Goal: Information Seeking & Learning: Learn about a topic

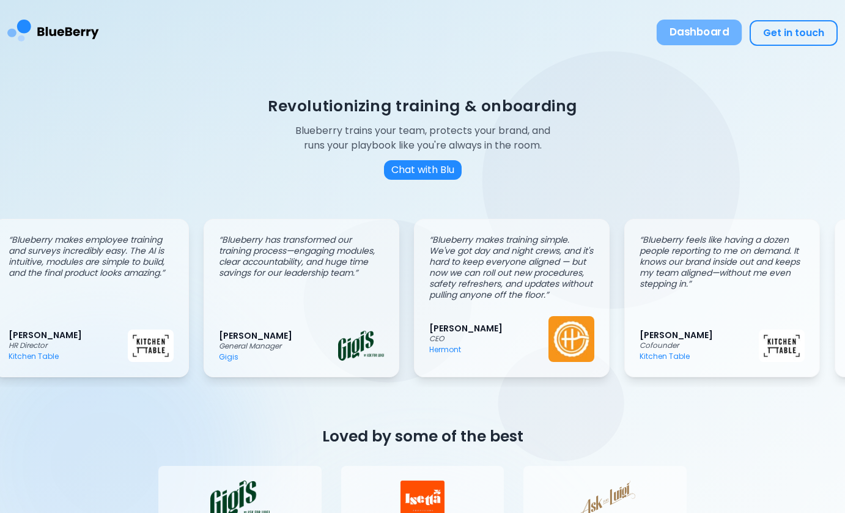
scroll to position [0, 18]
click at [703, 27] on button "Dashboard" at bounding box center [700, 33] width 86 height 26
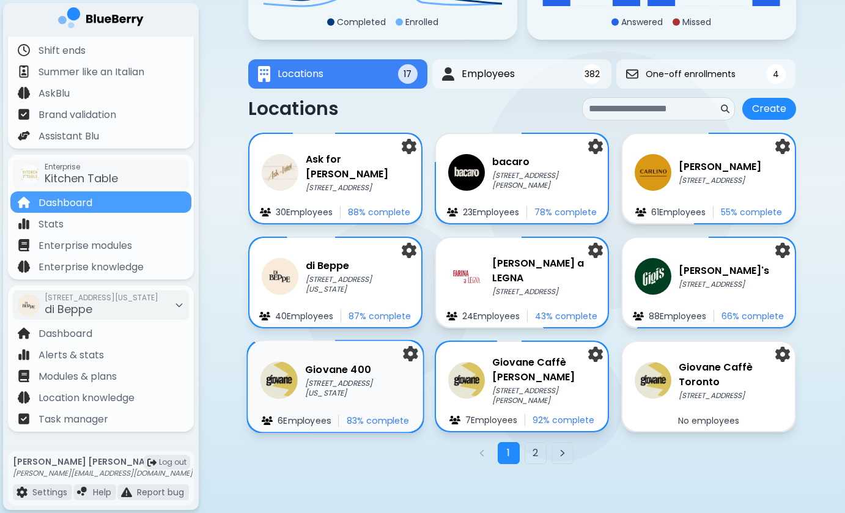
scroll to position [154, 0]
click at [337, 384] on p "[STREET_ADDRESS][US_STATE]" at bounding box center [358, 389] width 106 height 20
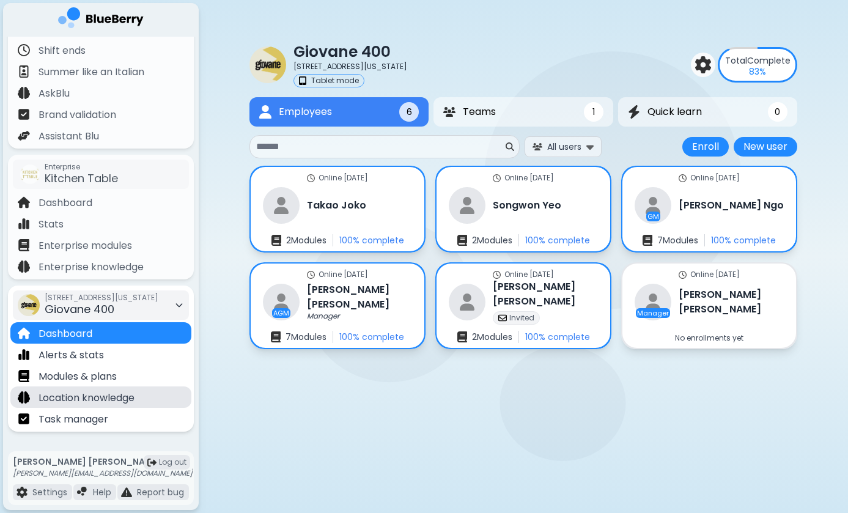
click at [89, 390] on div "Location knowledge" at bounding box center [76, 397] width 117 height 14
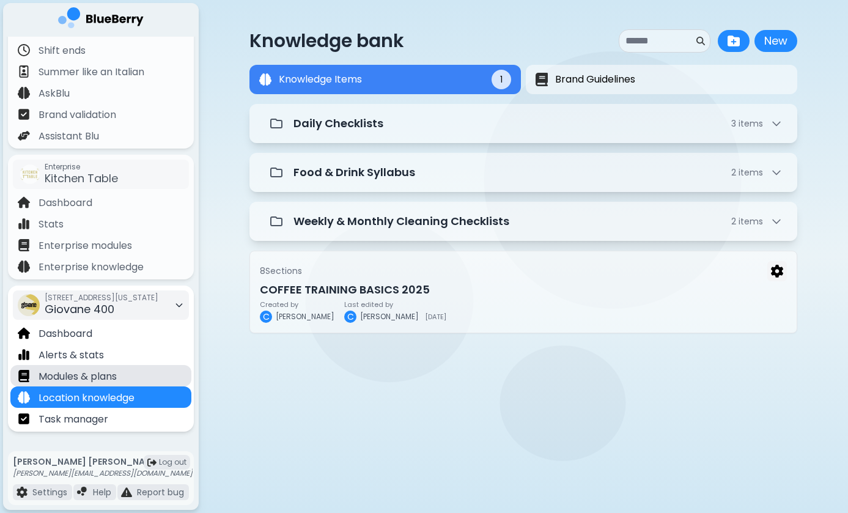
click at [102, 379] on p "Modules & plans" at bounding box center [78, 376] width 78 height 15
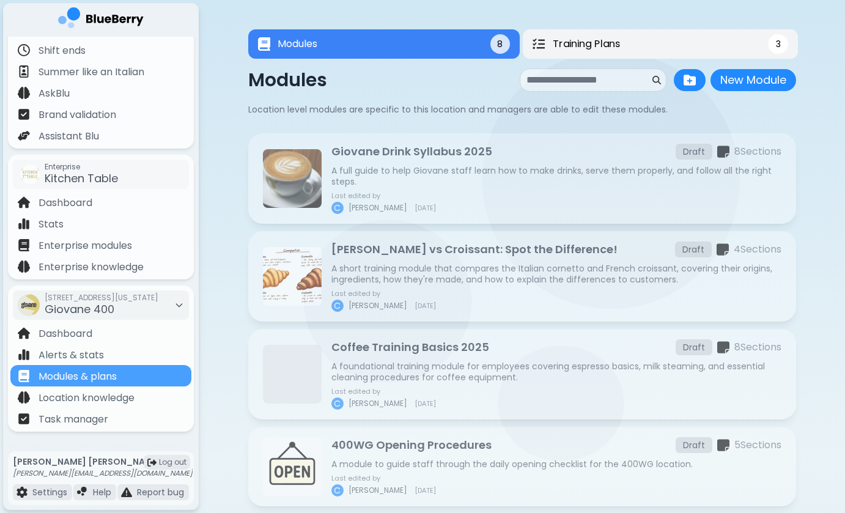
click at [614, 42] on span "Training Plans" at bounding box center [585, 44] width 67 height 15
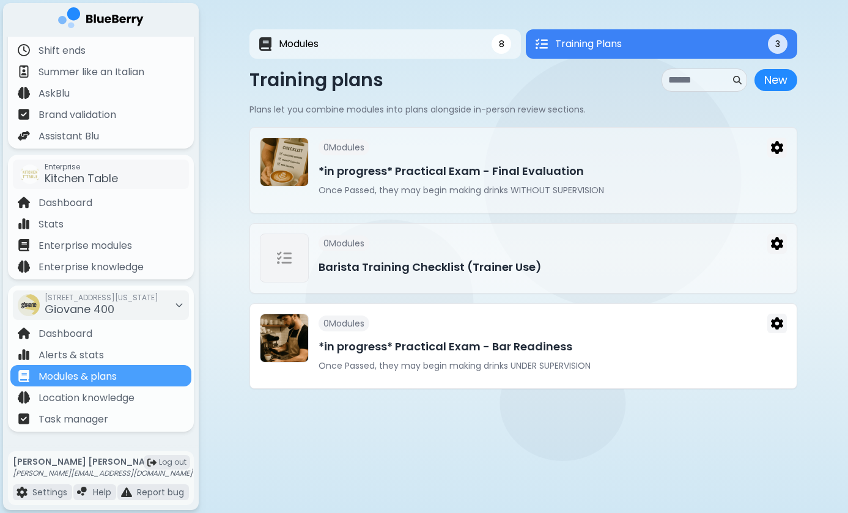
click at [419, 354] on h3 "*in progress* Practical Exam - Bar Readiness" at bounding box center [553, 346] width 468 height 17
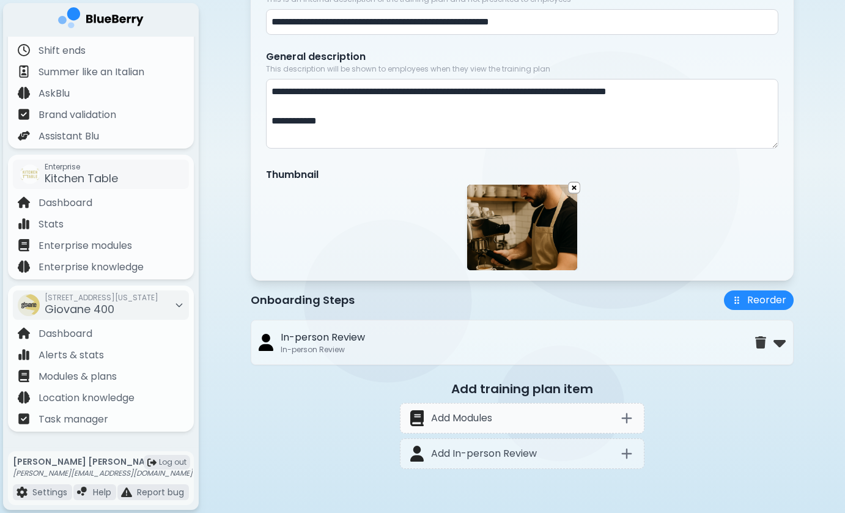
scroll to position [190, 0]
click at [782, 340] on img at bounding box center [780, 343] width 12 height 20
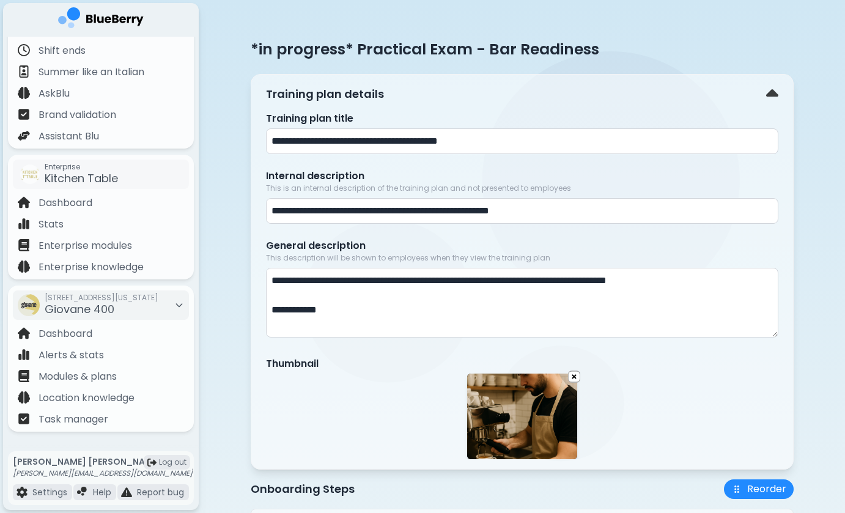
scroll to position [0, 0]
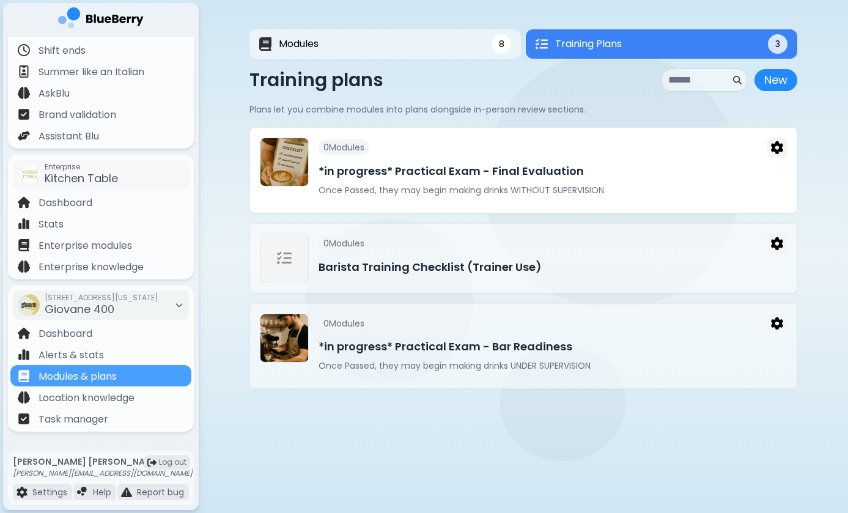
click at [464, 169] on h3 "*in progress* Practical Exam - Final Evaluation" at bounding box center [553, 171] width 468 height 17
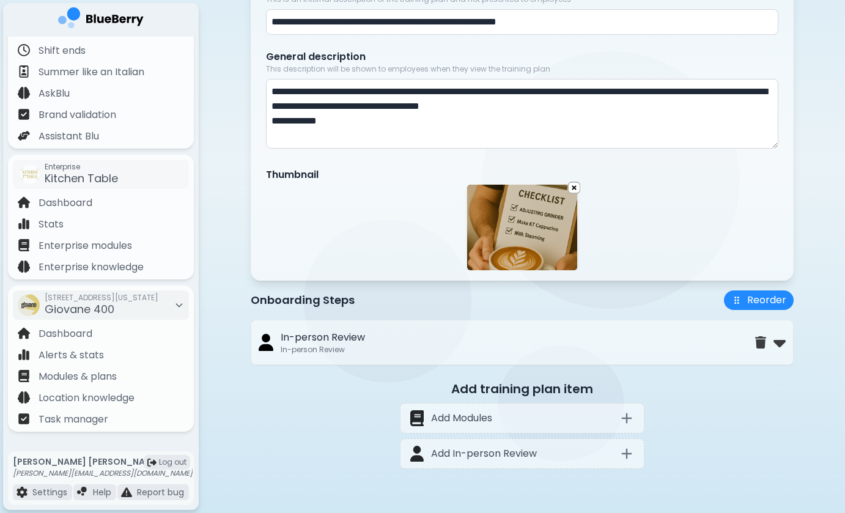
scroll to position [190, 0]
click at [781, 342] on img at bounding box center [780, 343] width 12 height 20
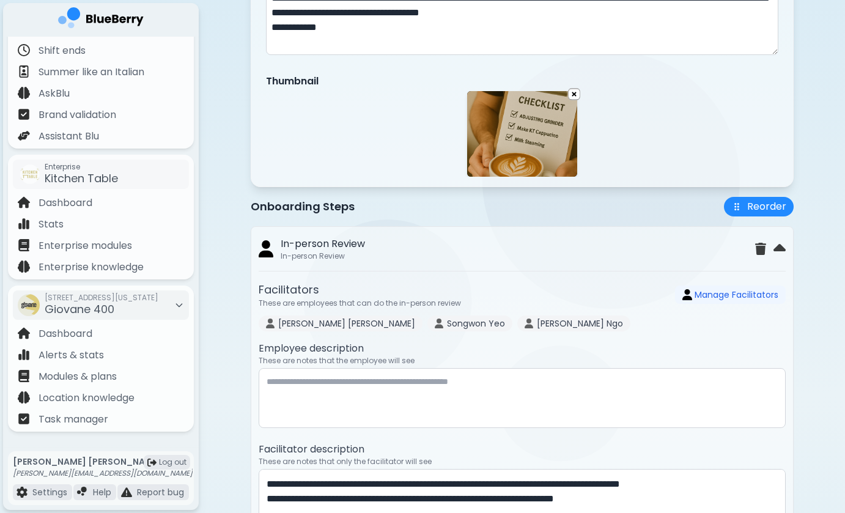
scroll to position [281, 0]
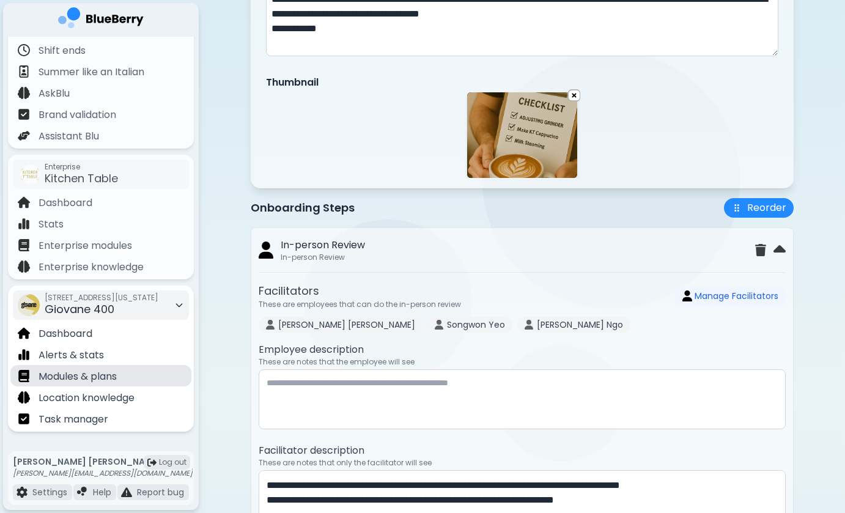
click at [89, 376] on p "Modules & plans" at bounding box center [78, 376] width 78 height 15
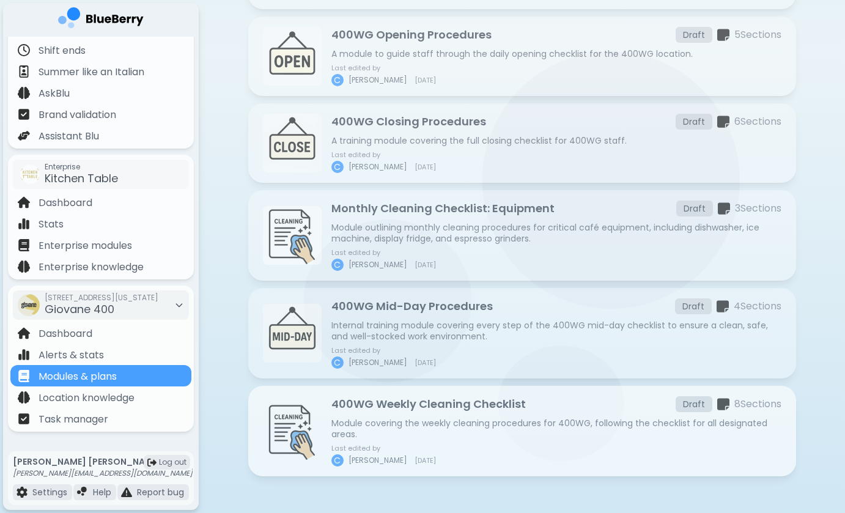
scroll to position [411, 0]
click at [393, 428] on p "Module covering the weekly cleaning procedures for 400WG, following the checkli…" at bounding box center [556, 429] width 450 height 22
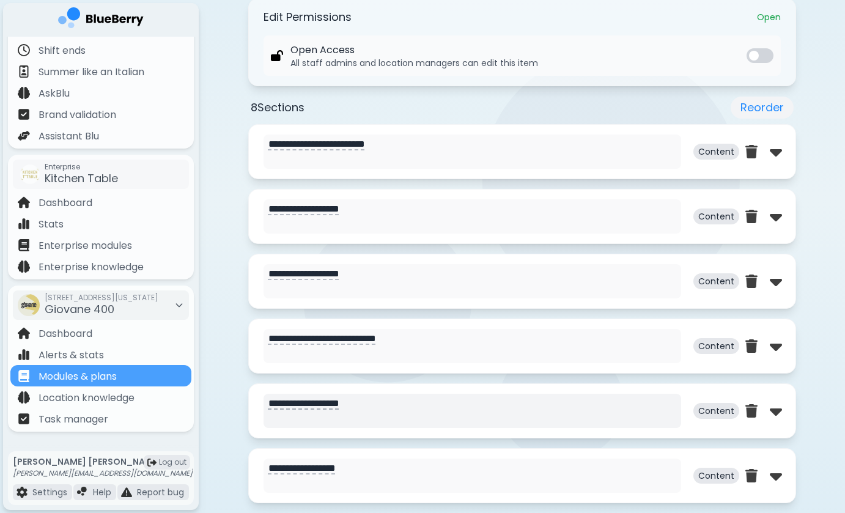
scroll to position [528, 0]
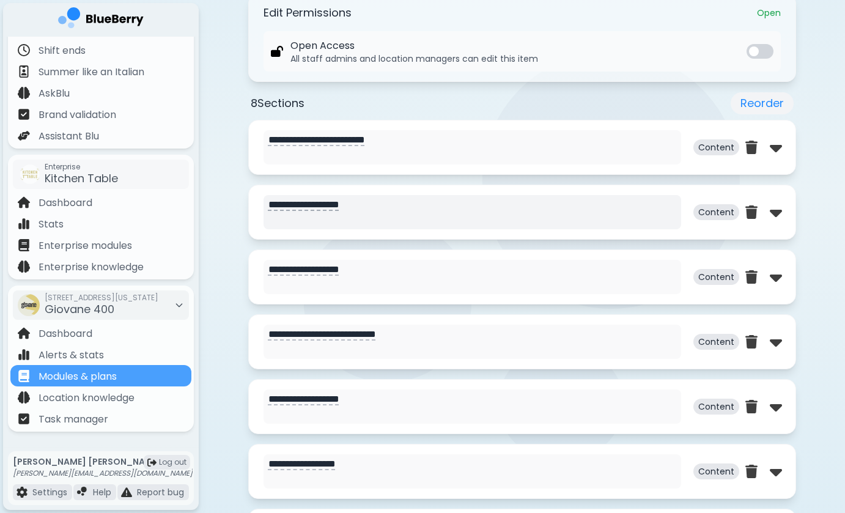
click at [347, 202] on textarea "**********" at bounding box center [473, 212] width 418 height 34
click at [779, 213] on img at bounding box center [776, 212] width 12 height 20
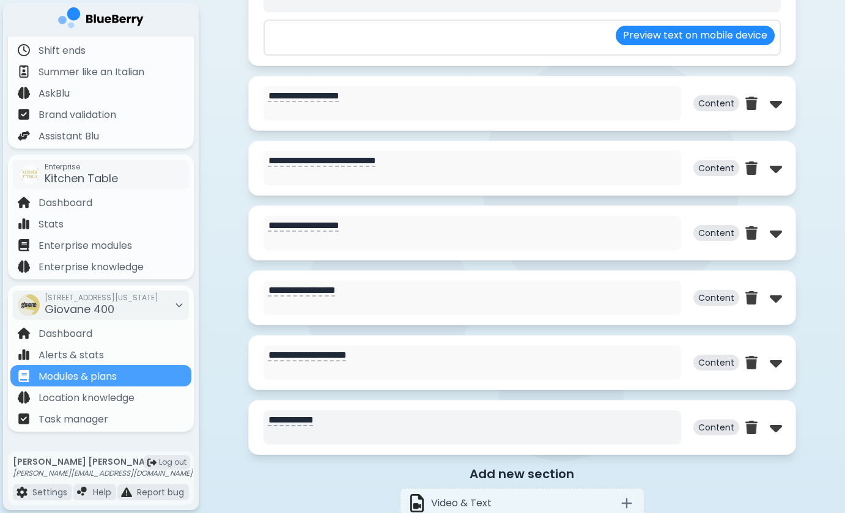
type textarea "**********"
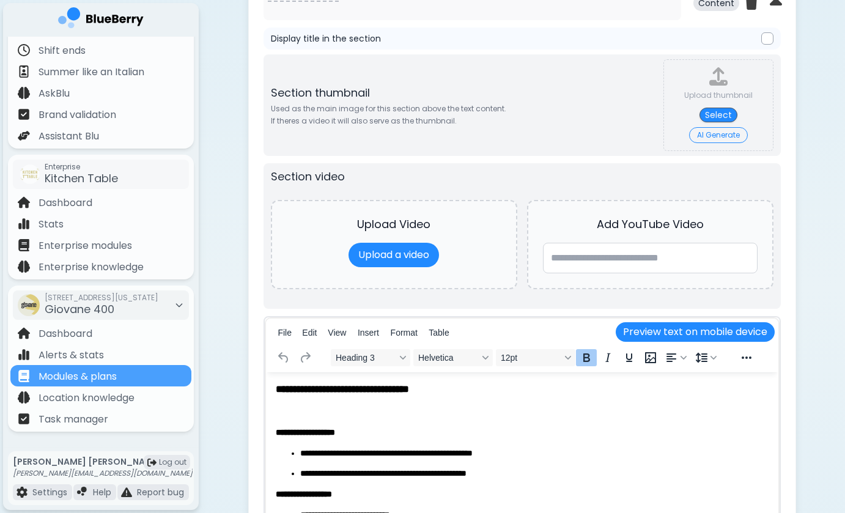
scroll to position [758, 0]
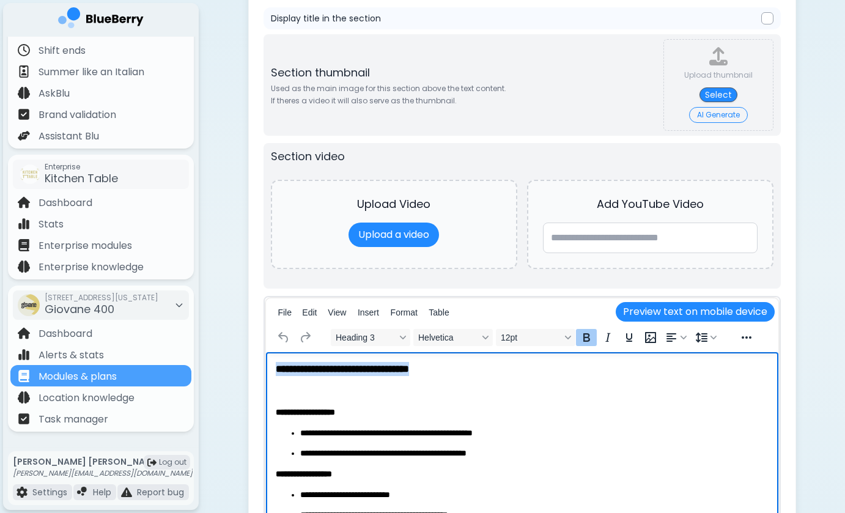
drag, startPoint x: 470, startPoint y: 368, endPoint x: 214, endPoint y: 360, distance: 256.4
click at [265, 360] on html "**********" at bounding box center [521, 462] width 513 height 220
copy strong "**********"
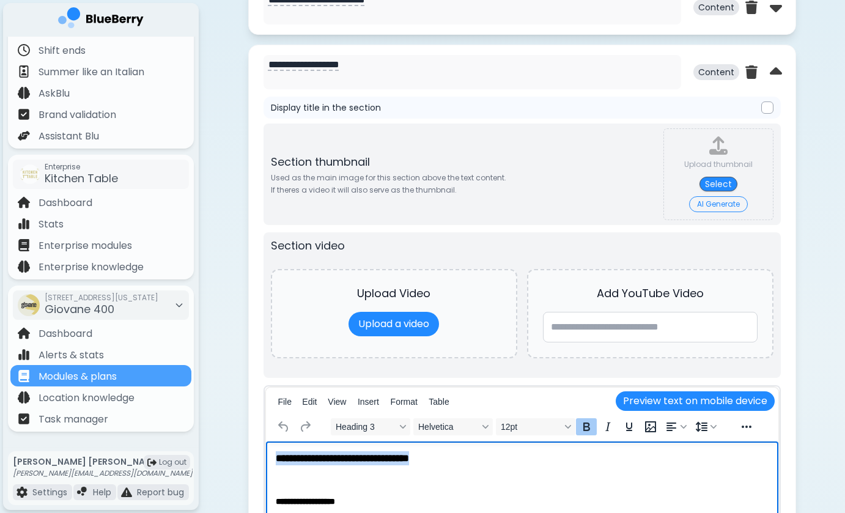
scroll to position [546, 0]
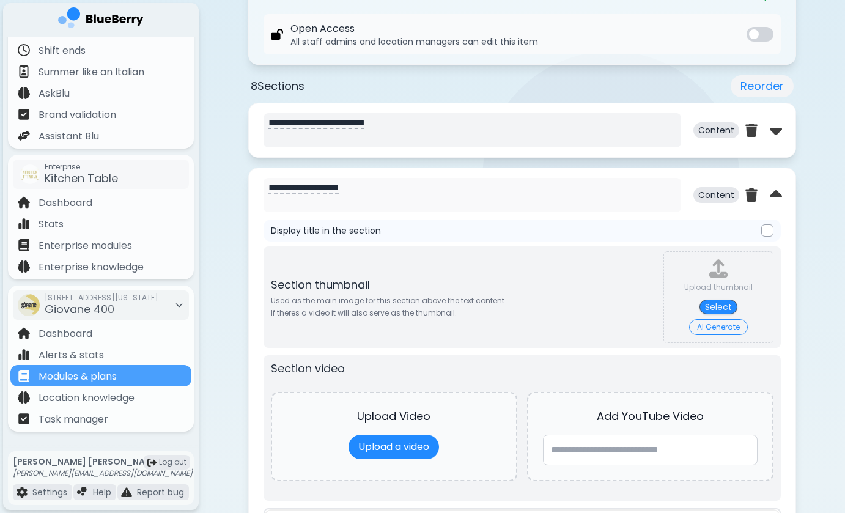
click at [398, 124] on textarea "**********" at bounding box center [473, 130] width 418 height 34
click at [370, 184] on textarea "**********" at bounding box center [473, 195] width 418 height 34
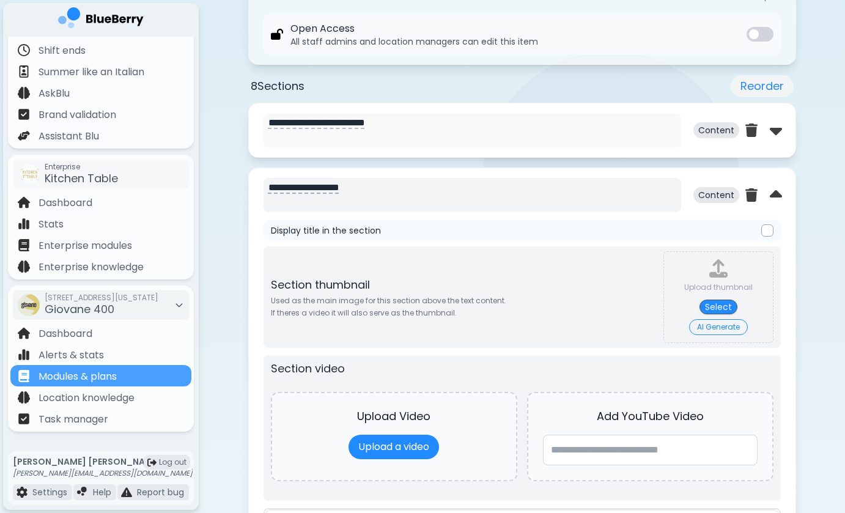
paste textarea "**********"
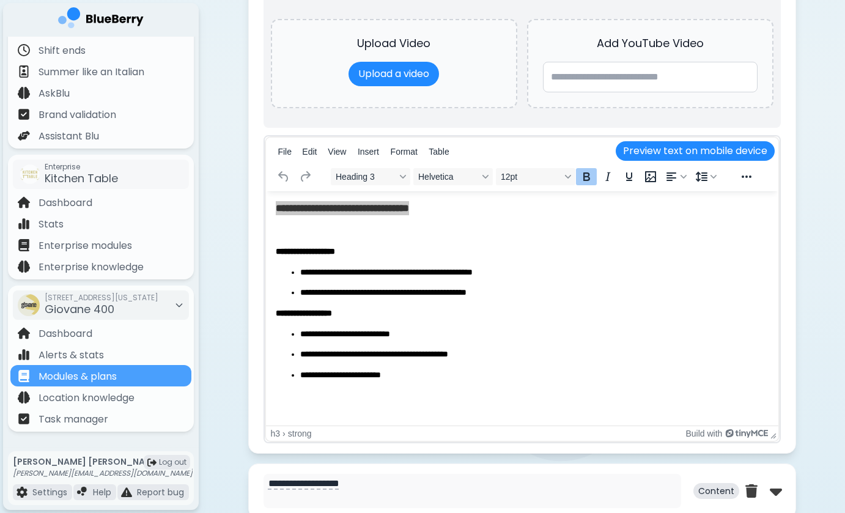
scroll to position [975, 0]
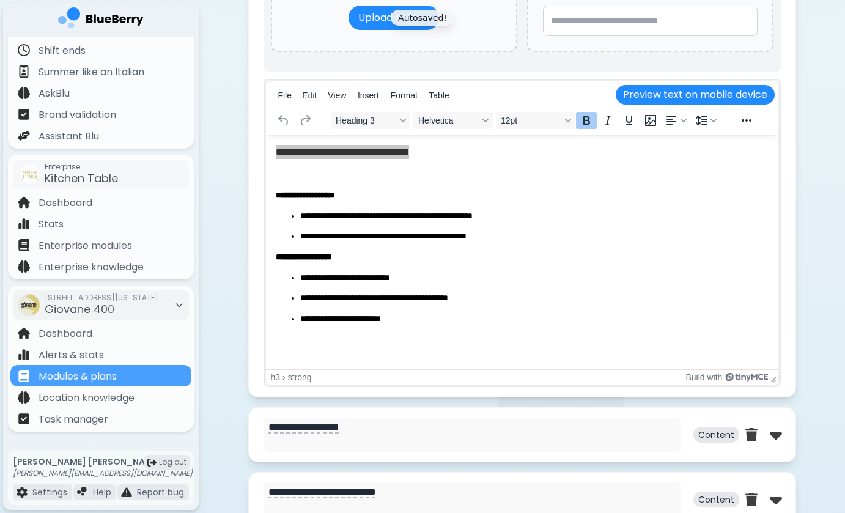
type textarea "**********"
click at [435, 256] on p "**********" at bounding box center [521, 257] width 493 height 12
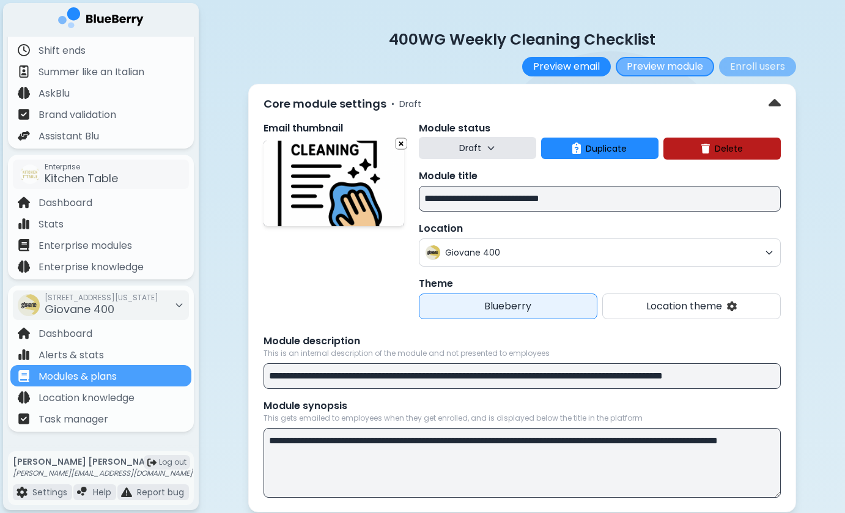
scroll to position [0, 0]
click at [692, 70] on button "Preview module" at bounding box center [665, 67] width 98 height 20
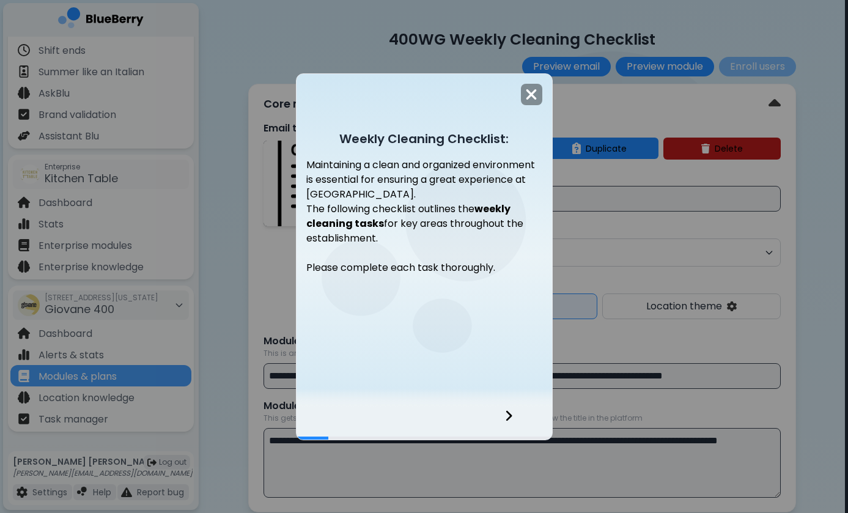
click at [513, 415] on div at bounding box center [516, 423] width 72 height 33
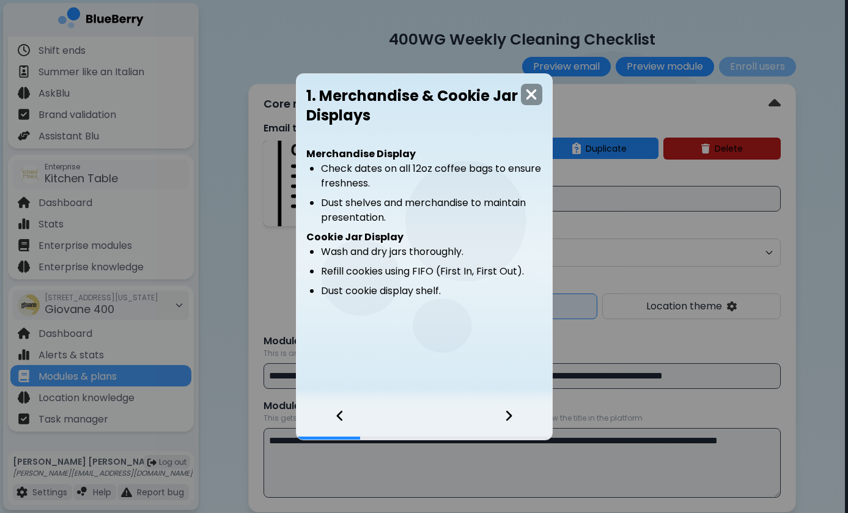
click at [513, 415] on div at bounding box center [516, 423] width 72 height 33
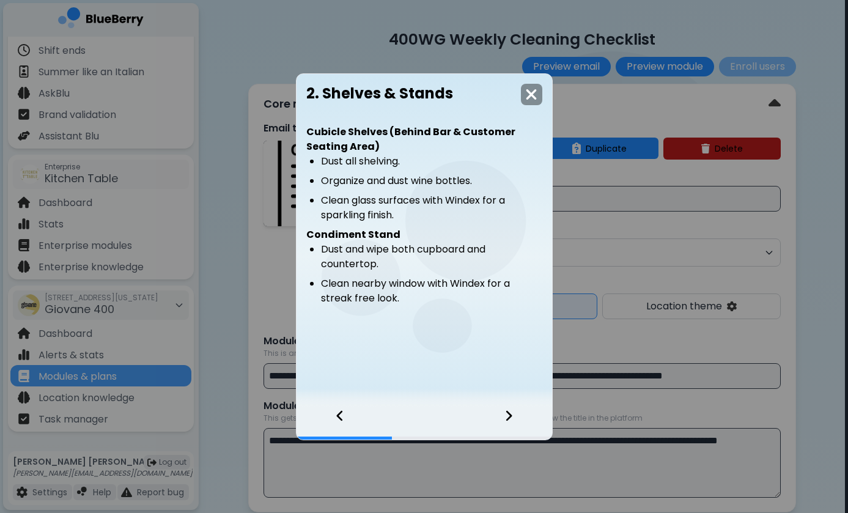
click at [513, 416] on div at bounding box center [516, 423] width 72 height 33
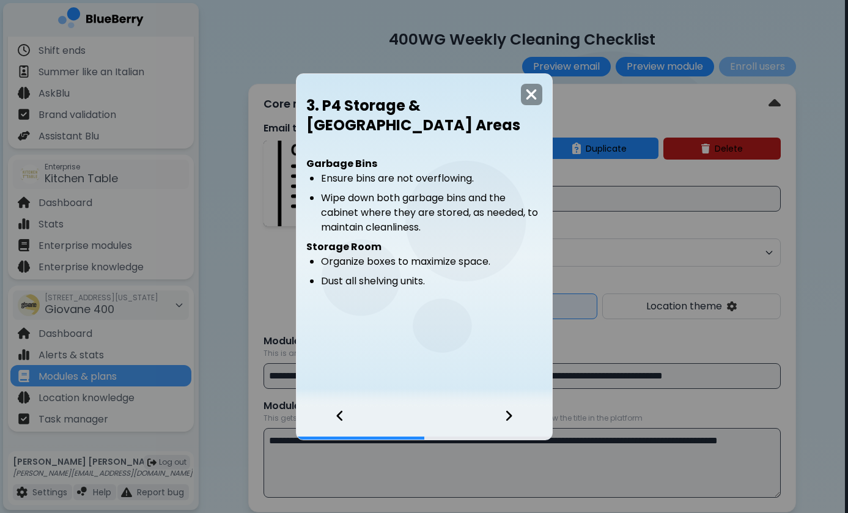
click at [513, 416] on div at bounding box center [516, 423] width 72 height 33
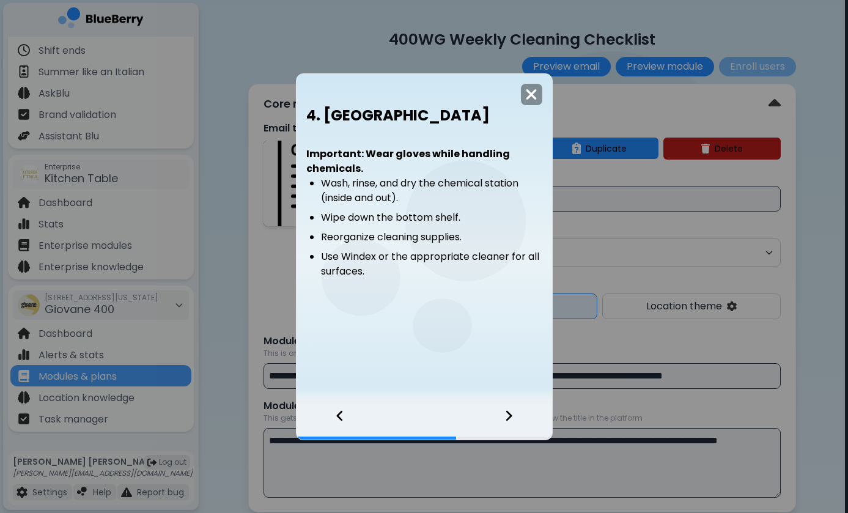
click at [513, 416] on div at bounding box center [516, 423] width 72 height 33
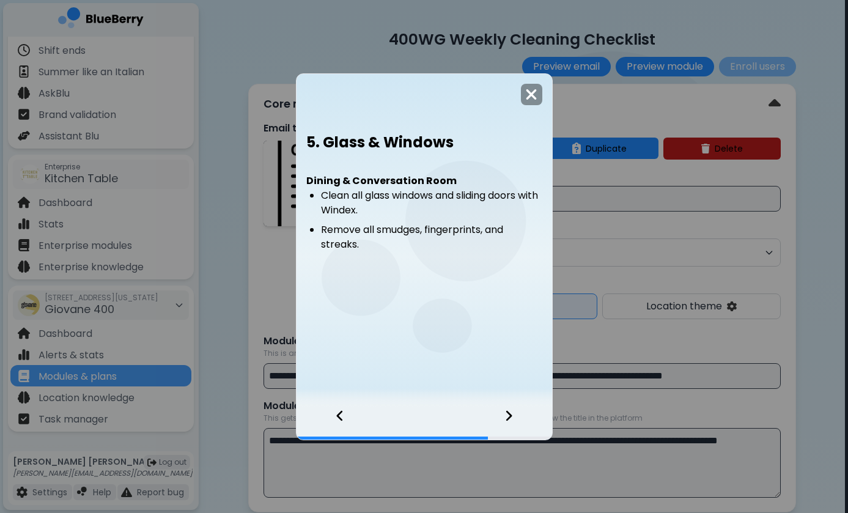
click at [513, 416] on div at bounding box center [516, 423] width 72 height 33
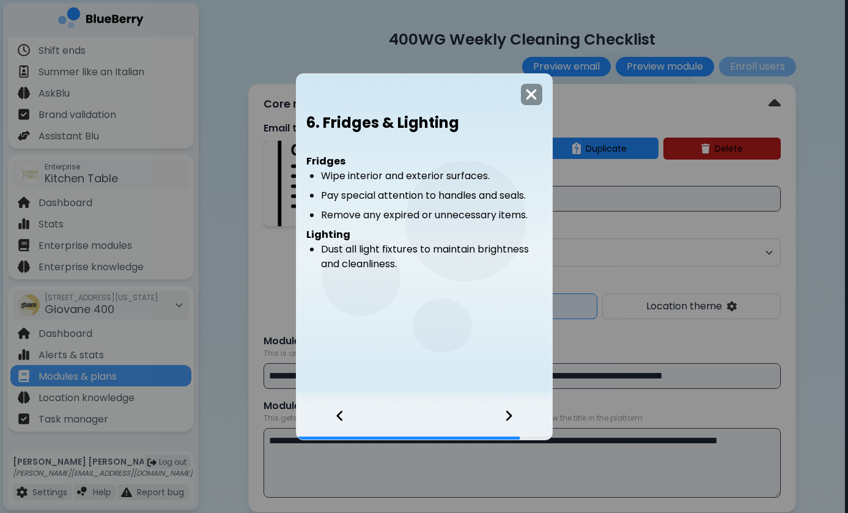
click at [511, 413] on icon at bounding box center [509, 415] width 9 height 13
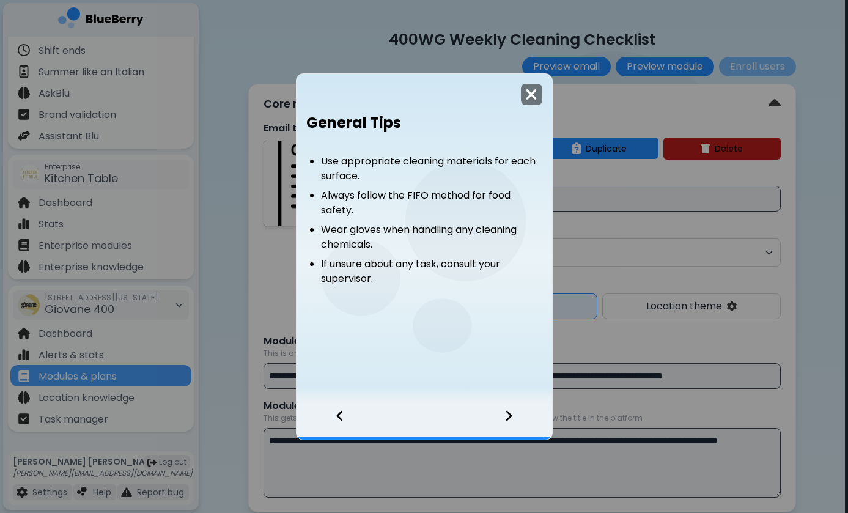
click at [535, 95] on img at bounding box center [531, 94] width 12 height 17
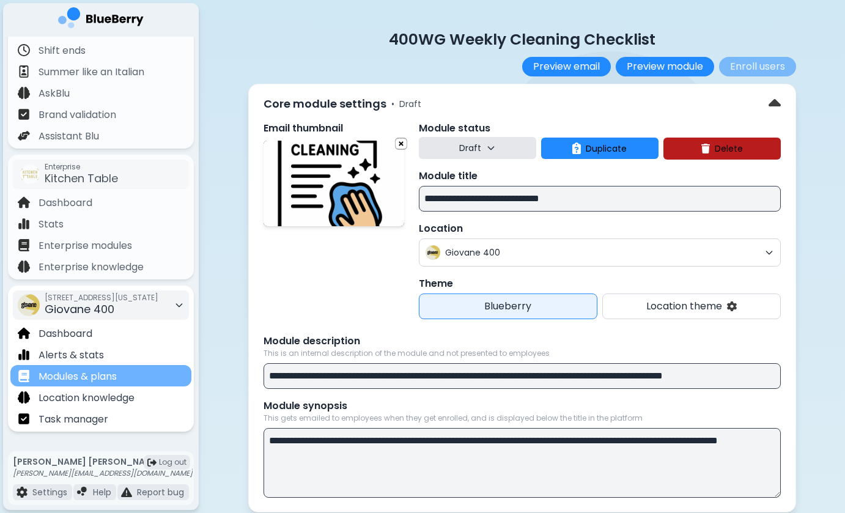
click at [103, 374] on p "Modules & plans" at bounding box center [78, 376] width 78 height 15
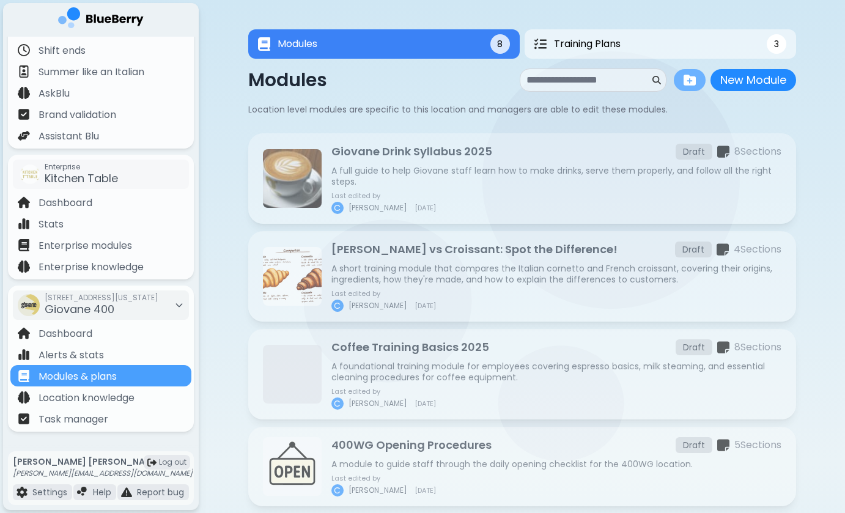
click at [684, 83] on img at bounding box center [690, 80] width 12 height 12
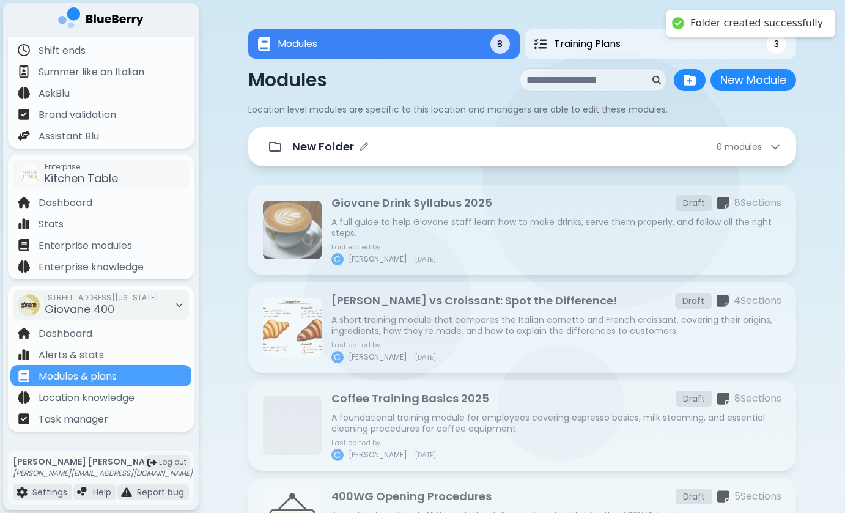
click at [541, 151] on div "New Folder 0 module s" at bounding box center [536, 146] width 489 height 17
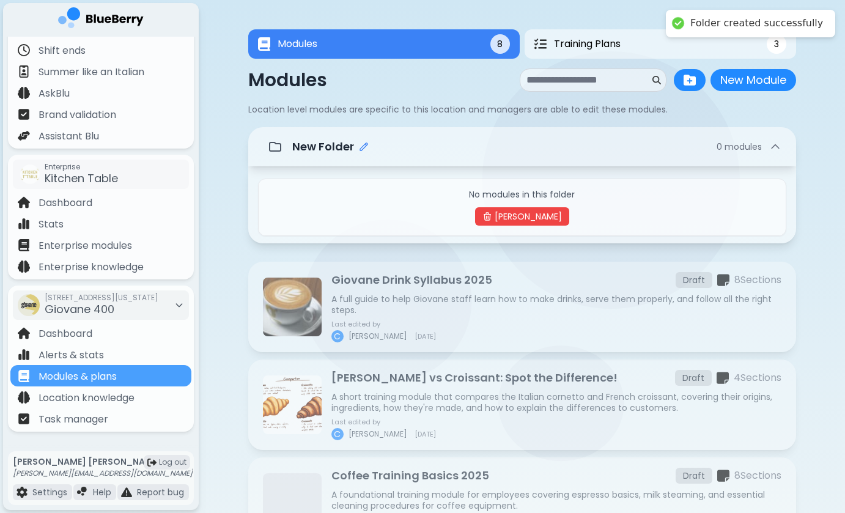
click at [362, 148] on icon "Edit folder name" at bounding box center [364, 147] width 10 height 10
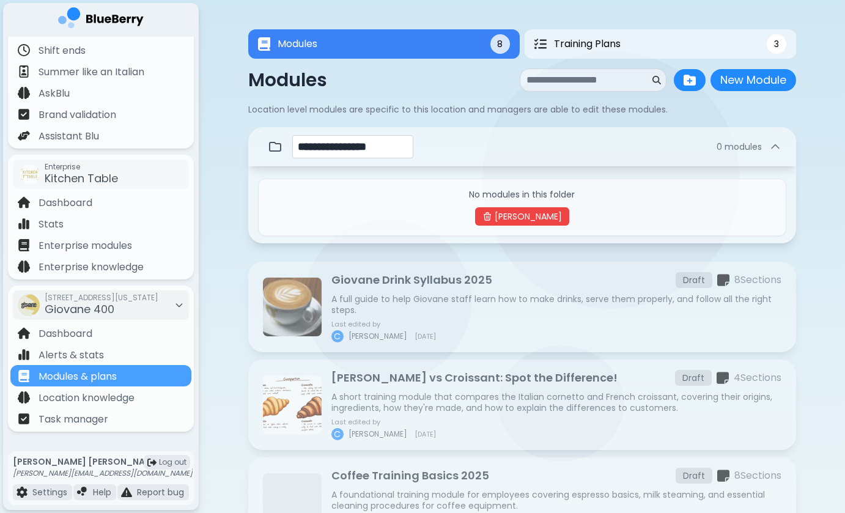
drag, startPoint x: 415, startPoint y: 147, endPoint x: 262, endPoint y: 143, distance: 153.0
click at [262, 143] on div "**********" at bounding box center [522, 146] width 548 height 39
type input "**********"
click at [538, 146] on div "**********" at bounding box center [536, 146] width 489 height 23
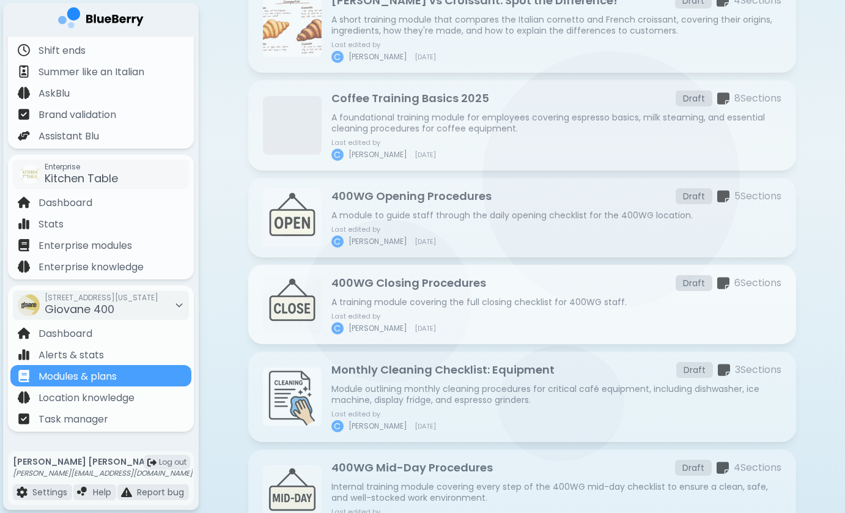
scroll to position [368, 0]
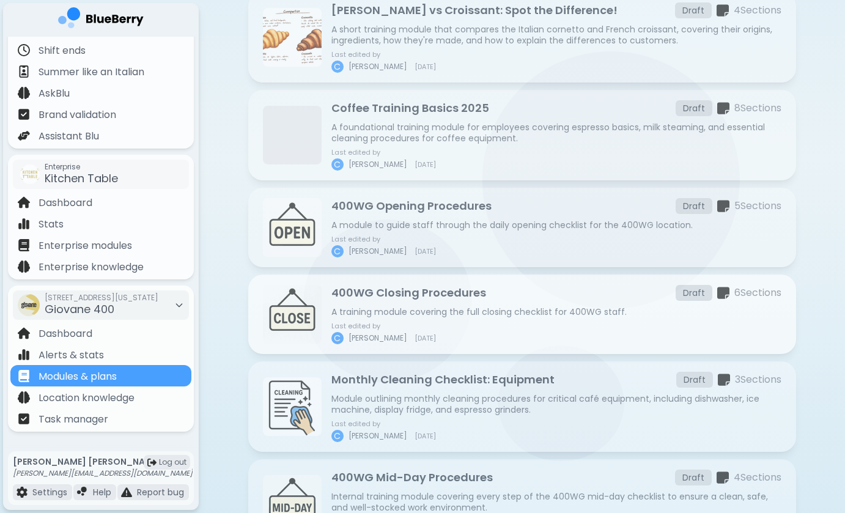
click at [410, 190] on div "400WG Opening Procedures Draft 5 Section s A module to guide staff through the …" at bounding box center [522, 228] width 548 height 80
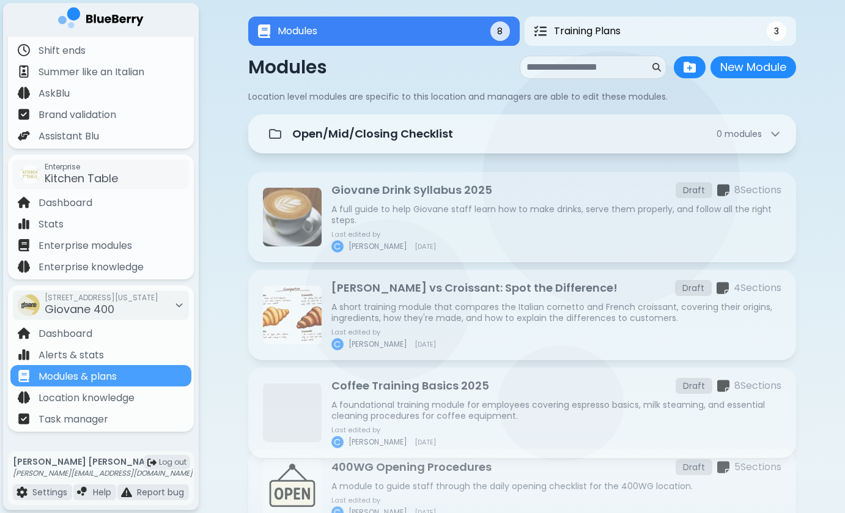
scroll to position [20, 0]
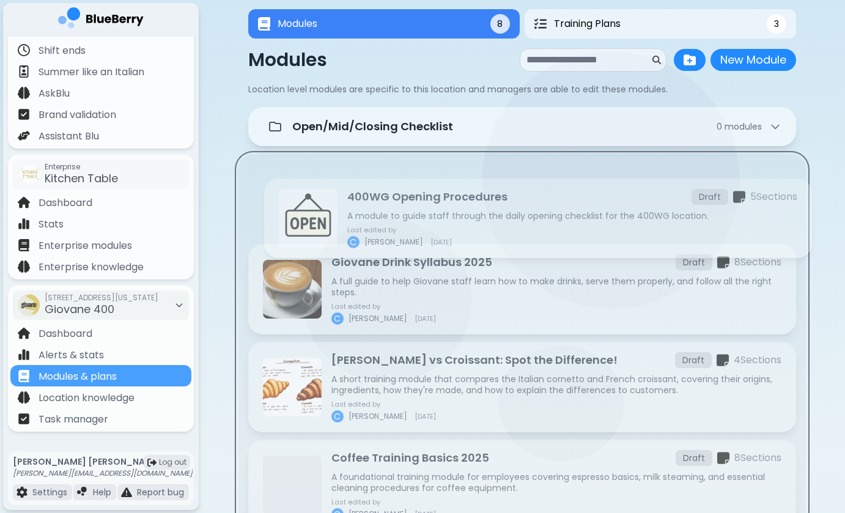
drag, startPoint x: 393, startPoint y: 484, endPoint x: 410, endPoint y: 191, distance: 292.8
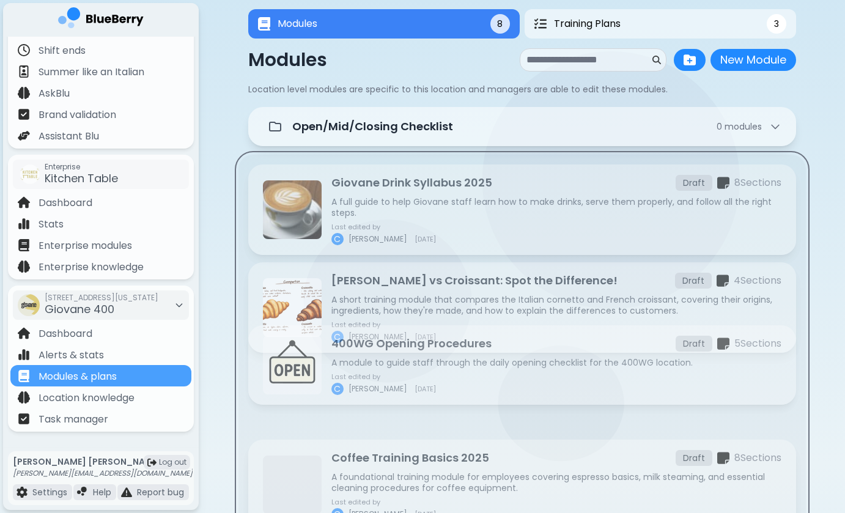
scroll to position [22, 0]
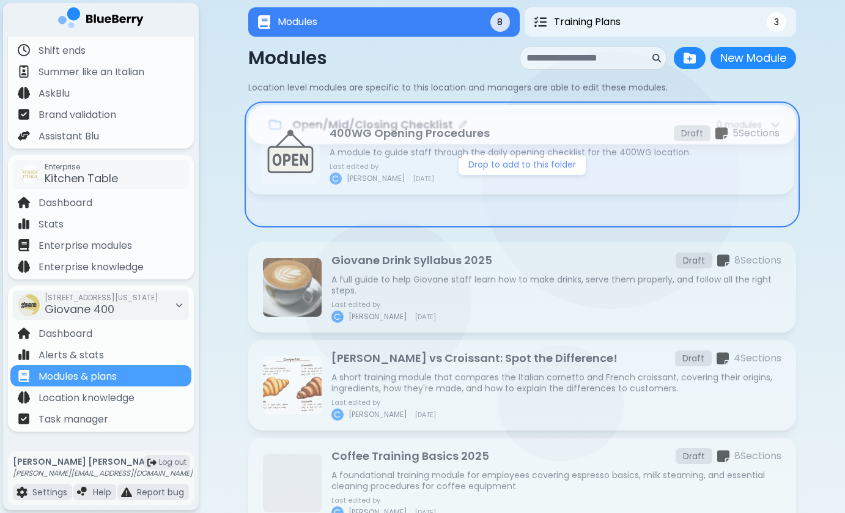
drag, startPoint x: 410, startPoint y: 476, endPoint x: 408, endPoint y: 133, distance: 343.7
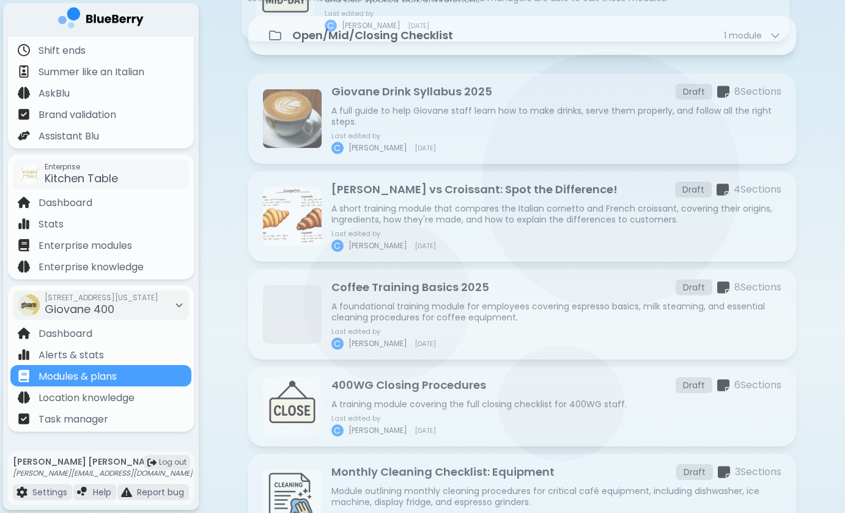
scroll to position [0, 0]
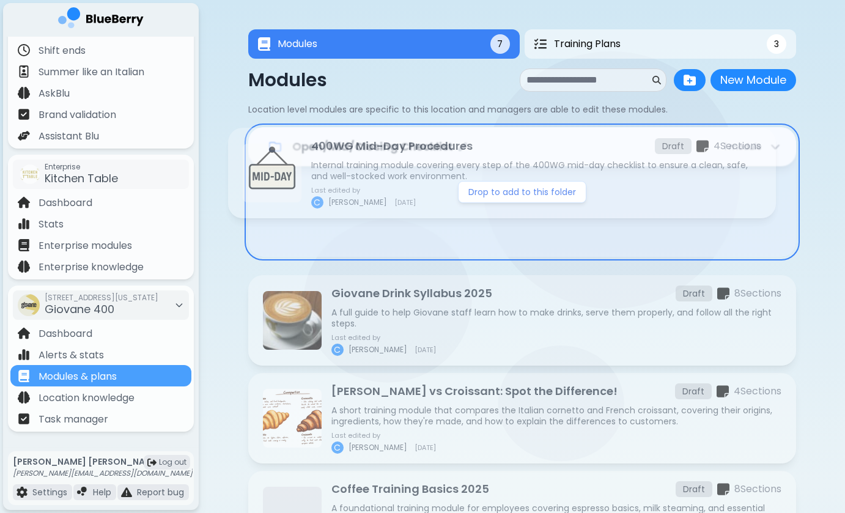
drag, startPoint x: 393, startPoint y: 385, endPoint x: 373, endPoint y: 143, distance: 243.6
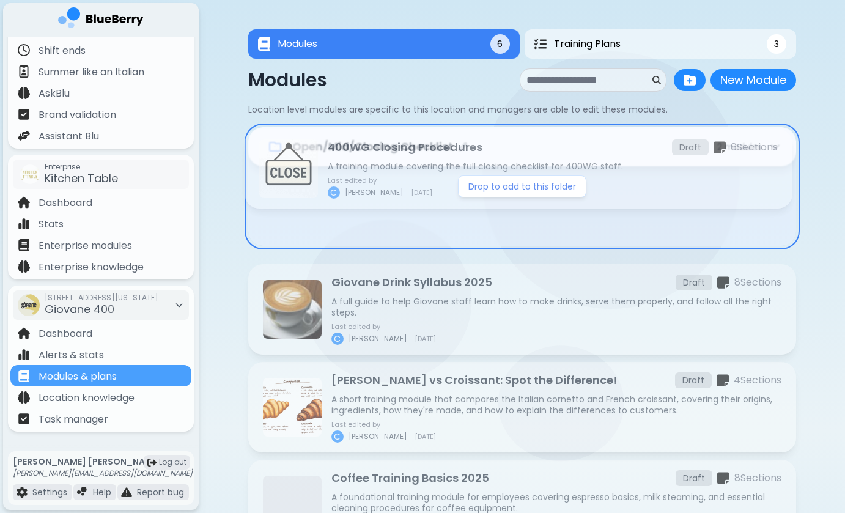
drag, startPoint x: 382, startPoint y: 221, endPoint x: 377, endPoint y: 145, distance: 76.6
click at [377, 145] on div "Open/Mid/Closing Checklist 2 module s Drop to add to this folder Giovane Drink …" at bounding box center [522, 480] width 548 height 706
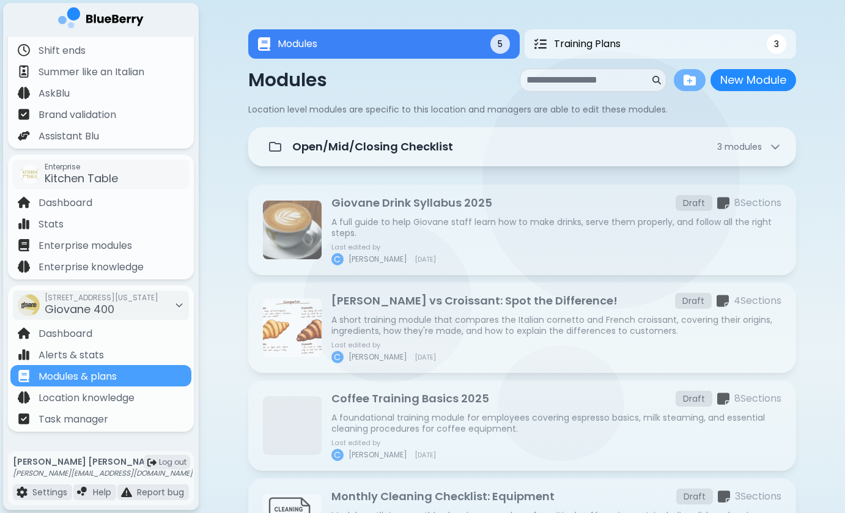
click at [678, 84] on button at bounding box center [690, 80] width 32 height 22
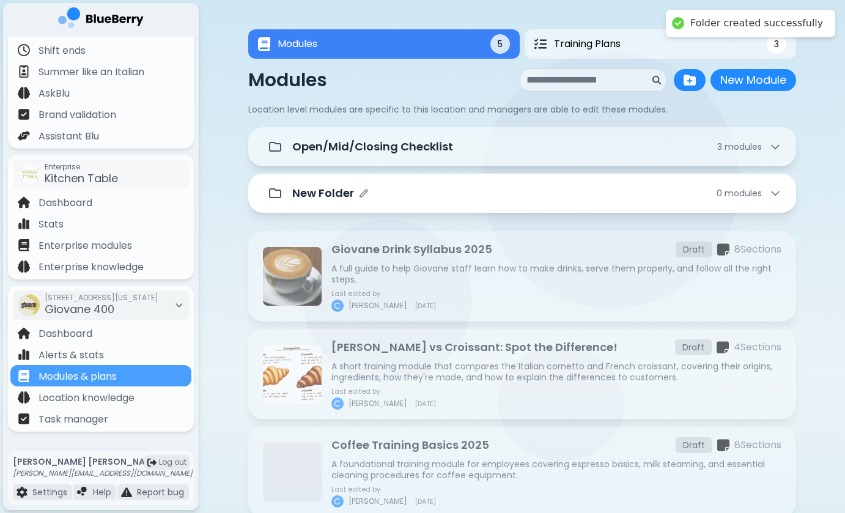
click at [616, 184] on div "New Folder 0 module s" at bounding box center [522, 193] width 519 height 24
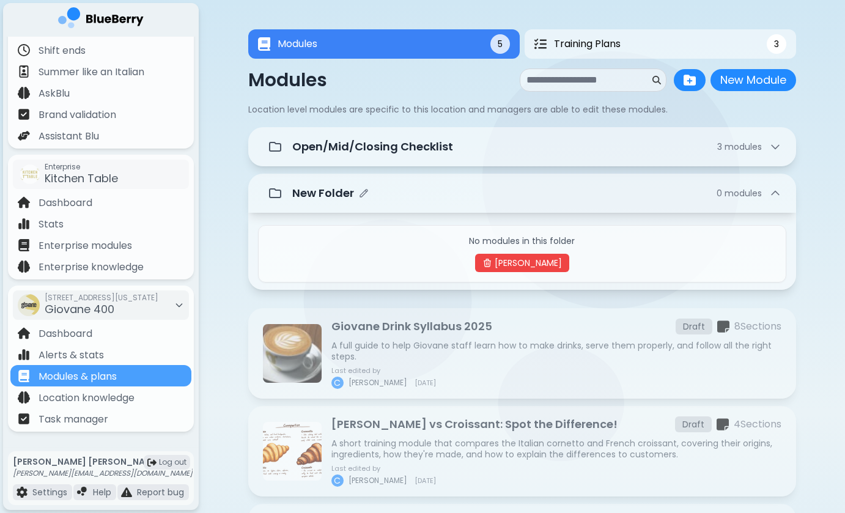
click at [355, 192] on div "New Folder" at bounding box center [330, 193] width 76 height 17
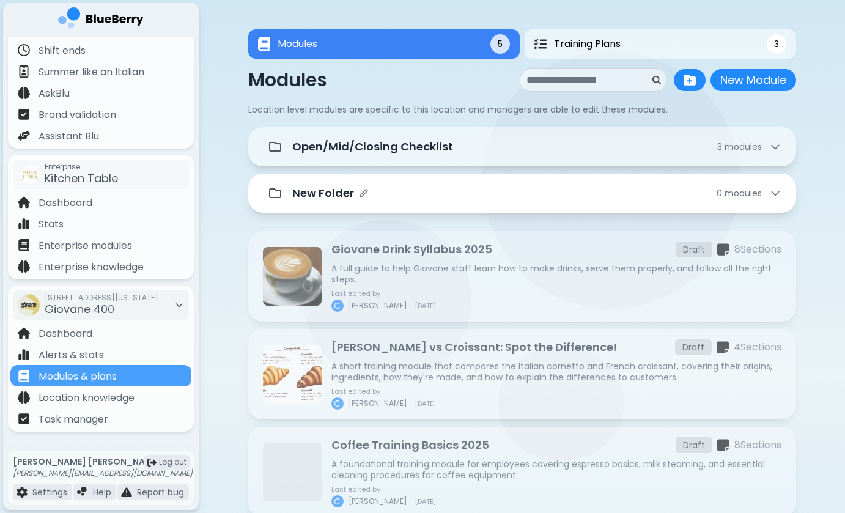
click at [369, 195] on div "New Folder 0 module s" at bounding box center [536, 193] width 489 height 17
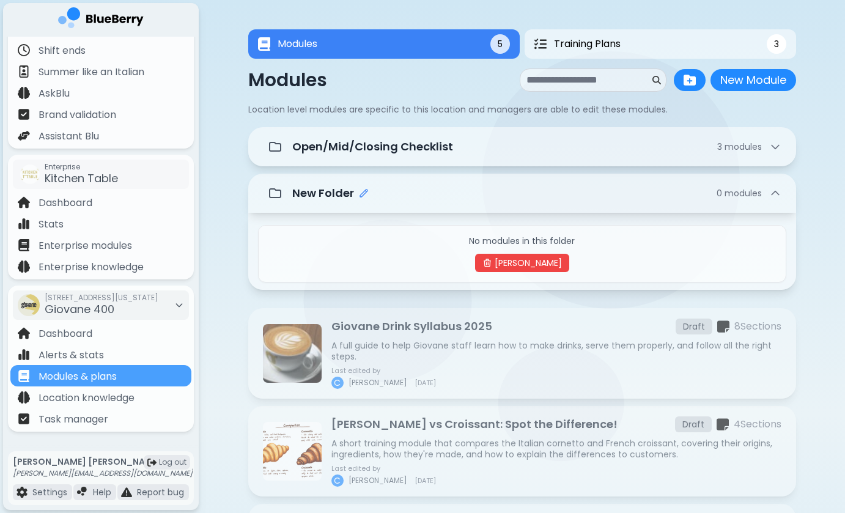
click at [362, 194] on icon "Edit folder name" at bounding box center [364, 193] width 10 height 10
type input "*"
click at [413, 197] on input "**********" at bounding box center [352, 193] width 121 height 23
drag, startPoint x: 402, startPoint y: 193, endPoint x: 454, endPoint y: 194, distance: 52.6
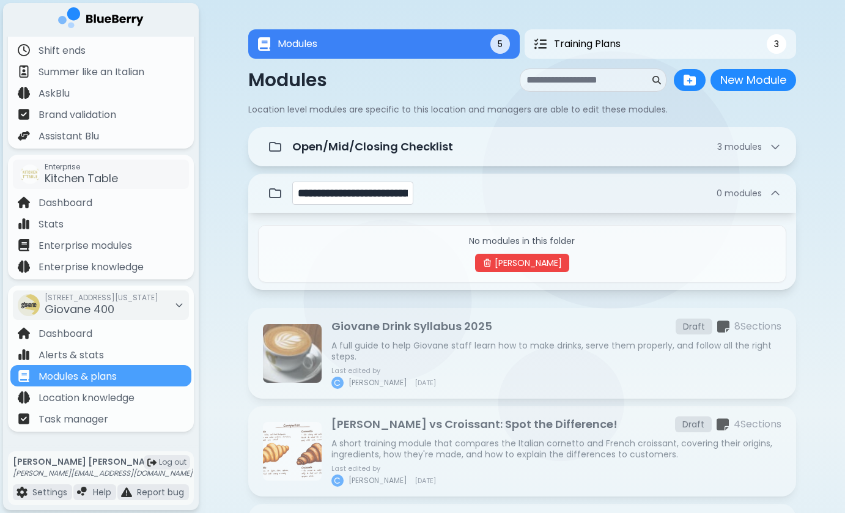
click at [413, 194] on input "**********" at bounding box center [352, 193] width 121 height 23
click at [413, 193] on input "**********" at bounding box center [352, 193] width 121 height 23
drag, startPoint x: 447, startPoint y: 195, endPoint x: 402, endPoint y: 194, distance: 44.7
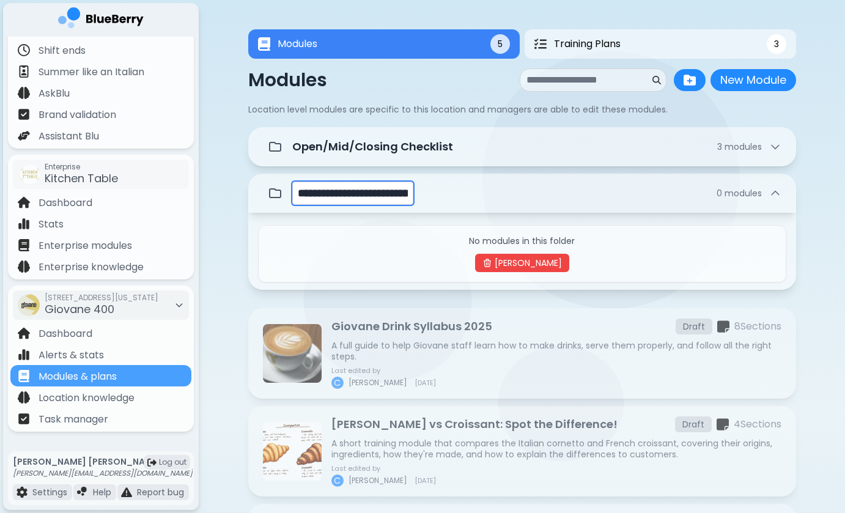
click at [402, 194] on input "**********" at bounding box center [352, 193] width 121 height 23
type input "**********"
click at [566, 187] on div "**********" at bounding box center [536, 193] width 489 height 23
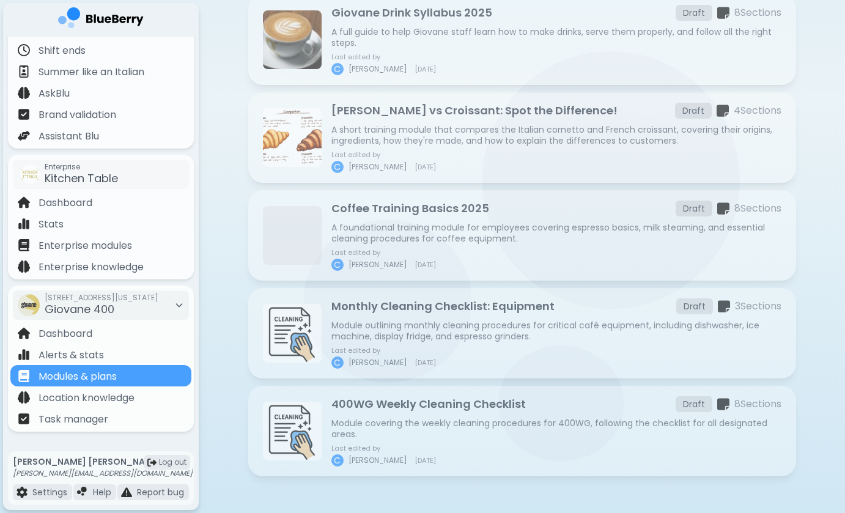
scroll to position [314, 0]
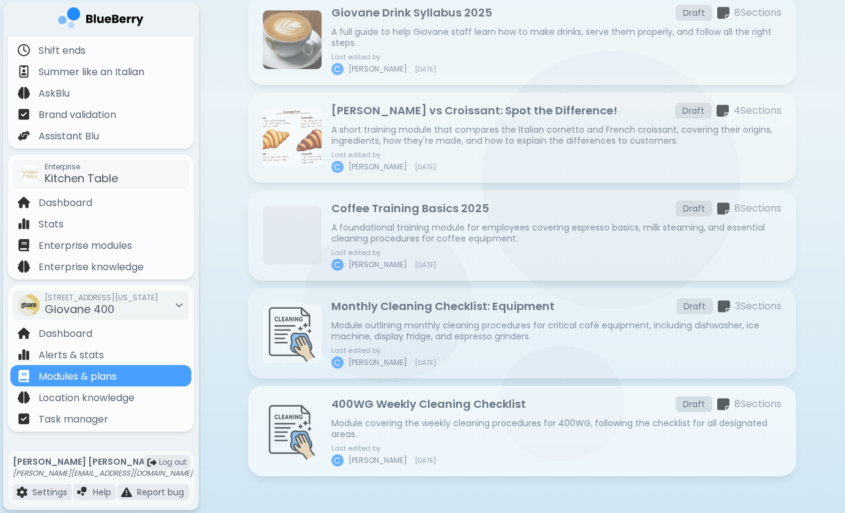
click at [388, 404] on p "400WG Weekly Cleaning Checklist" at bounding box center [428, 404] width 194 height 17
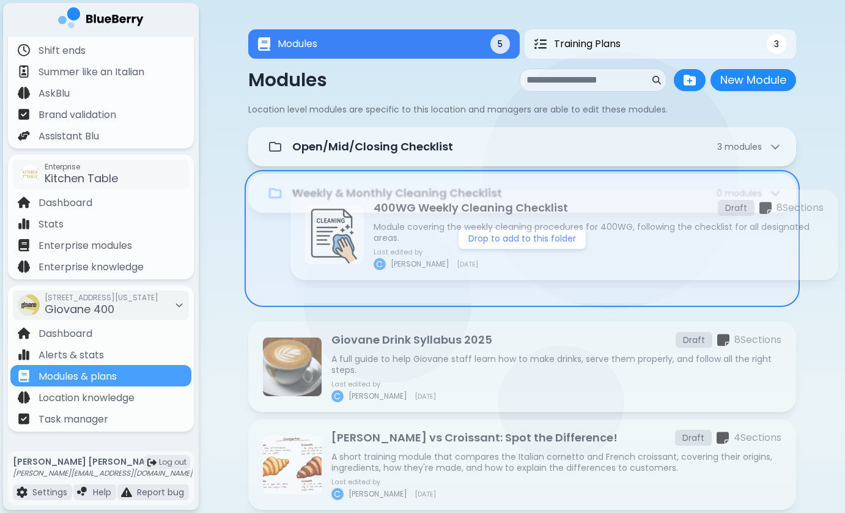
drag, startPoint x: 382, startPoint y: 423, endPoint x: 424, endPoint y: 223, distance: 203.8
click at [424, 223] on div "Open/Mid/Closing Checklist 3 module s Weekly & Monthly Cleaning Checklist 0 mod…" at bounding box center [522, 465] width 548 height 676
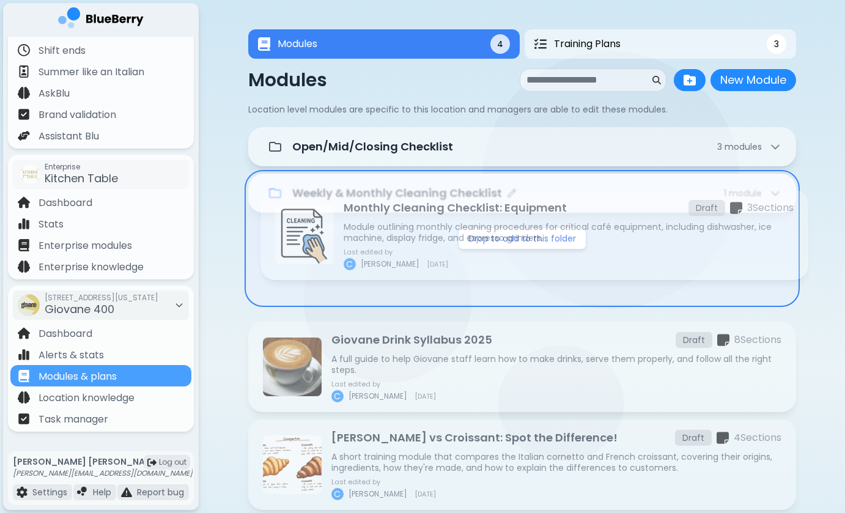
drag, startPoint x: 390, startPoint y: 403, endPoint x: 402, endPoint y: 200, distance: 203.4
click at [402, 200] on div "Open/Mid/Closing Checklist 3 module s Weekly & Monthly Cleaning Checklist 1 mod…" at bounding box center [522, 416] width 548 height 579
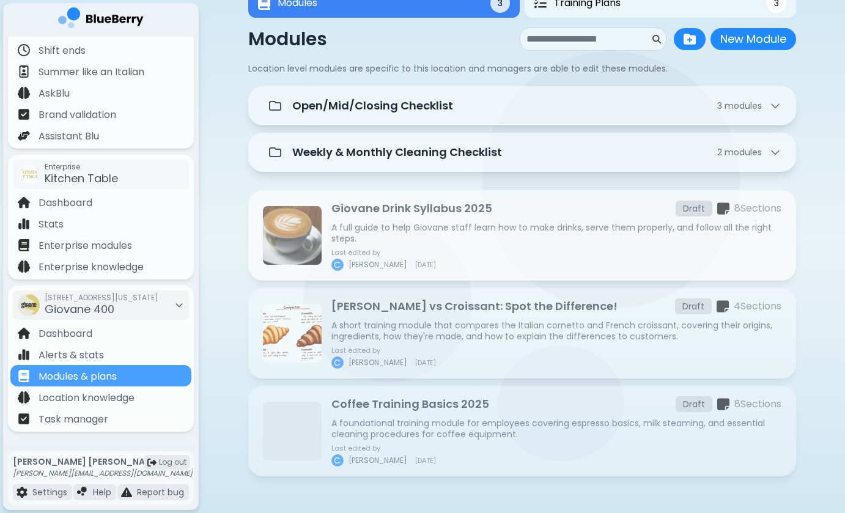
scroll to position [42, 0]
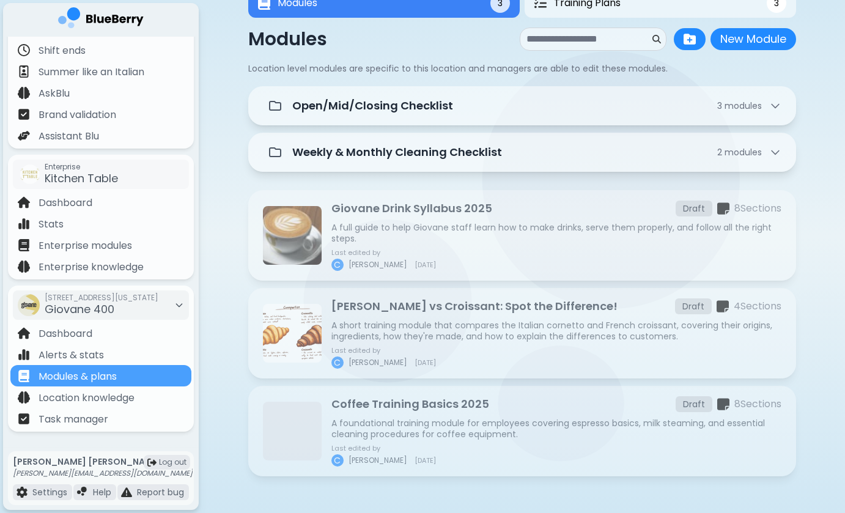
click at [224, 257] on div "Modules 3 Training Plans 3 Modules 3 3 Modules New Module New Module Location l…" at bounding box center [522, 236] width 646 height 554
click at [212, 360] on div "Modules 3 Training Plans 3 Modules 3 3 Modules New Module New Module Location l…" at bounding box center [522, 236] width 646 height 554
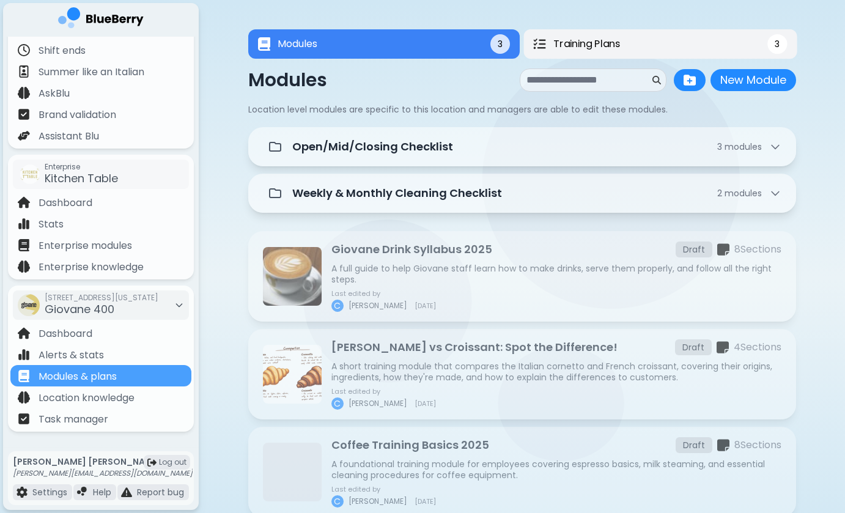
scroll to position [0, 0]
click at [608, 37] on span "Training Plans" at bounding box center [586, 44] width 67 height 15
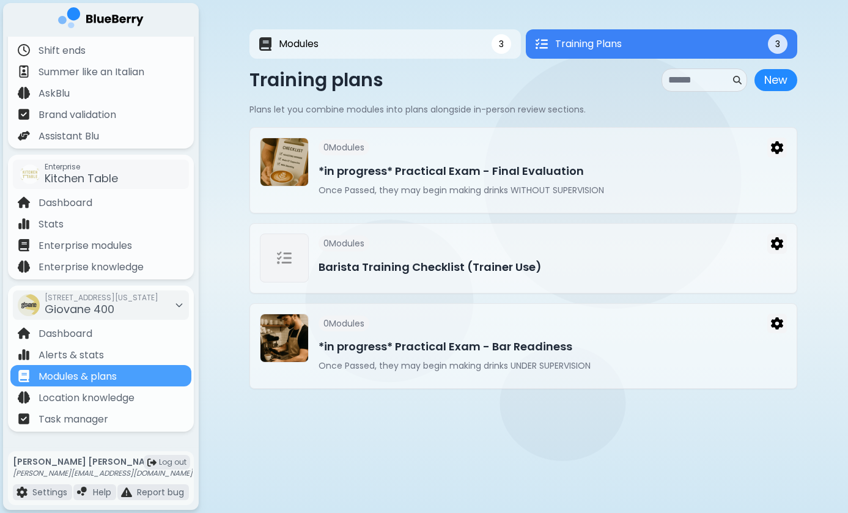
click at [407, 465] on main "Modules 3 Training Plans 3 3 Training Plans 3 Modules New Module New Module Loc…" at bounding box center [424, 256] width 848 height 513
click at [498, 440] on main "Modules 3 Training Plans 3 3 Training Plans 3 Modules New Module New Module Loc…" at bounding box center [424, 256] width 848 height 513
click at [498, 424] on main "Modules 3 Training Plans 3 3 Training Plans 3 Modules New Module New Module Loc…" at bounding box center [424, 256] width 848 height 513
click at [571, 82] on div "Training plans New New" at bounding box center [524, 79] width 548 height 23
click at [628, 106] on p "Plans let you combine modules into plans alongside in-person review sections." at bounding box center [524, 109] width 548 height 11
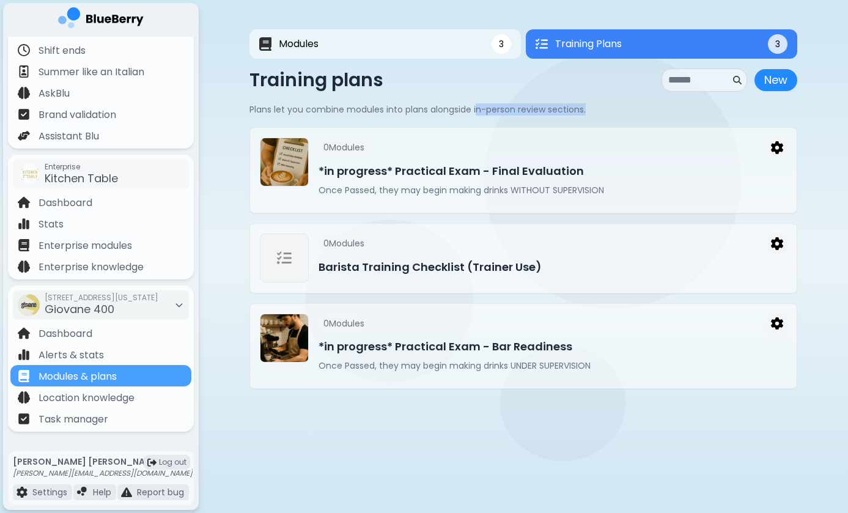
drag, startPoint x: 596, startPoint y: 108, endPoint x: 478, endPoint y: 106, distance: 118.1
click at [478, 106] on p "Plans let you combine modules into plans alongside in-person review sections." at bounding box center [524, 109] width 548 height 11
drag, startPoint x: 482, startPoint y: 109, endPoint x: 535, endPoint y: 109, distance: 52.6
click at [534, 109] on p "Plans let you combine modules into plans alongside in-person review sections." at bounding box center [524, 109] width 548 height 11
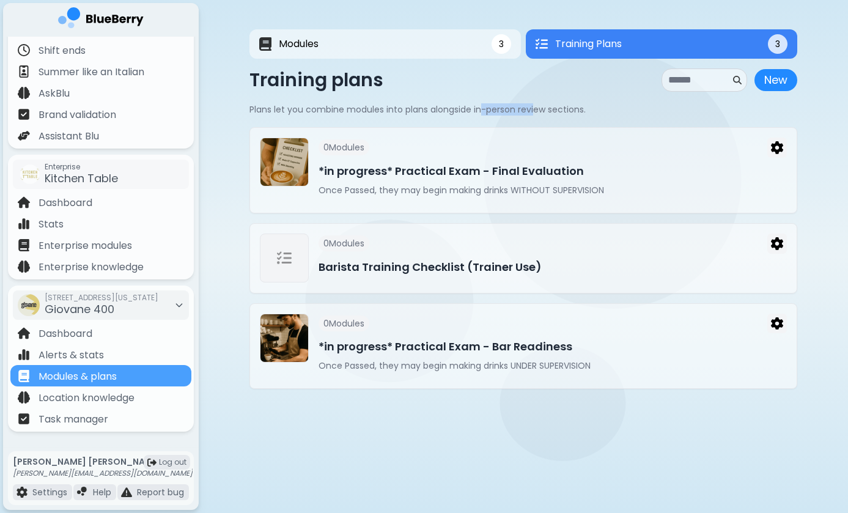
click at [535, 109] on p "Plans let you combine modules into plans alongside in-person review sections." at bounding box center [524, 109] width 548 height 11
drag, startPoint x: 587, startPoint y: 113, endPoint x: 370, endPoint y: 107, distance: 216.6
click at [369, 107] on p "Plans let you combine modules into plans alongside in-person review sections." at bounding box center [524, 109] width 548 height 11
click at [370, 107] on p "Plans let you combine modules into plans alongside in-person review sections." at bounding box center [524, 109] width 548 height 11
drag, startPoint x: 535, startPoint y: 113, endPoint x: 450, endPoint y: 113, distance: 84.4
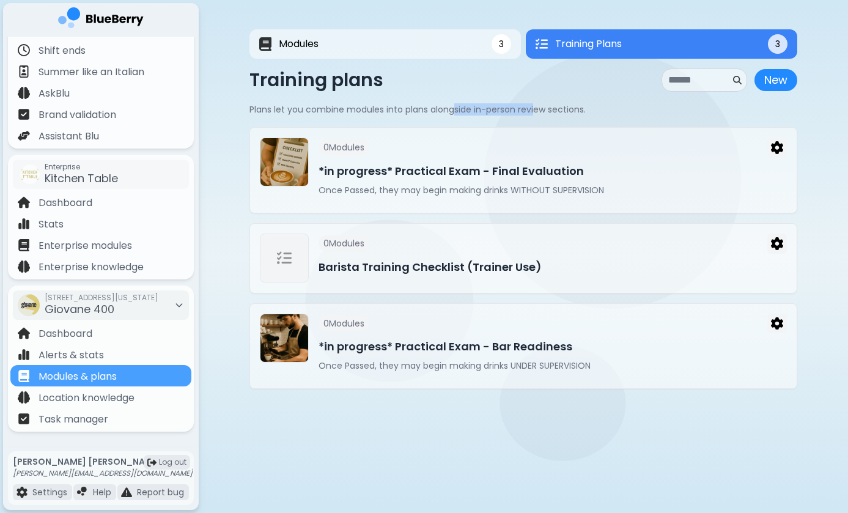
click at [450, 113] on p "Plans let you combine modules into plans alongside in-person review sections." at bounding box center [524, 109] width 548 height 11
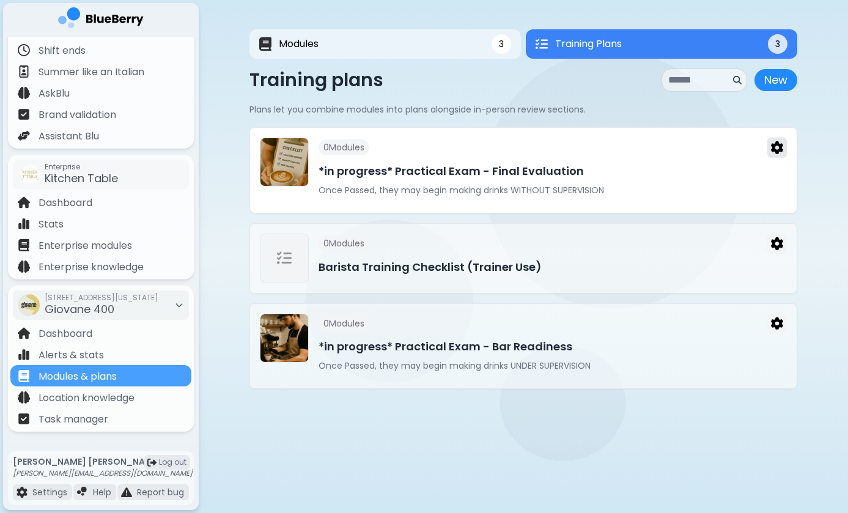
click at [783, 146] on button at bounding box center [778, 148] width 20 height 20
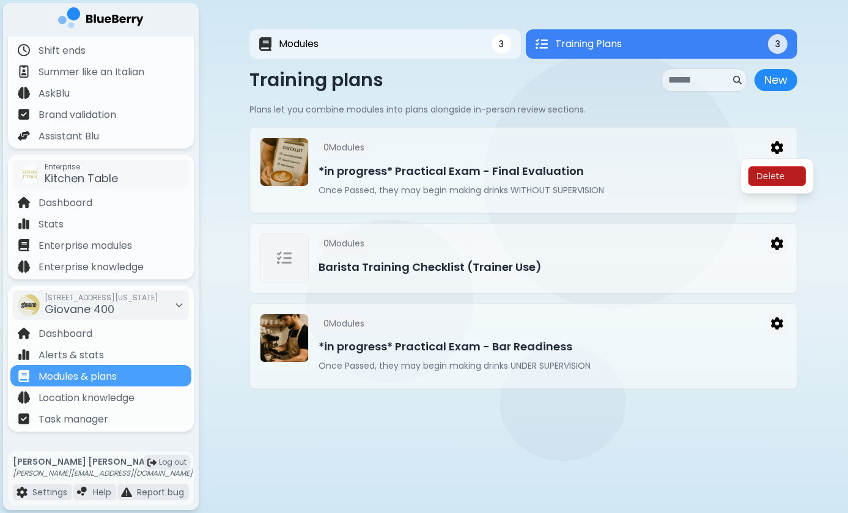
click at [524, 108] on p "Plans let you combine modules into plans alongside in-person review sections." at bounding box center [524, 109] width 548 height 11
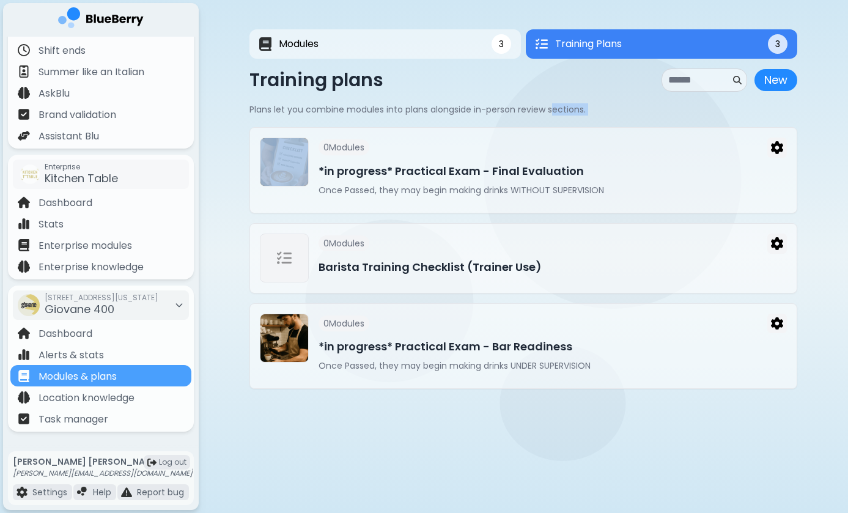
drag, startPoint x: 555, startPoint y: 113, endPoint x: 412, endPoint y: 117, distance: 143.2
click at [415, 117] on div "Training plans New New Plans let you combine modules into plans alongside in-pe…" at bounding box center [524, 228] width 548 height 320
click at [412, 117] on div "Training plans New New Plans let you combine modules into plans alongside in-pe…" at bounding box center [524, 228] width 548 height 320
click at [427, 102] on div "Training plans New New Plans let you combine modules into plans alongside in-pe…" at bounding box center [524, 228] width 548 height 320
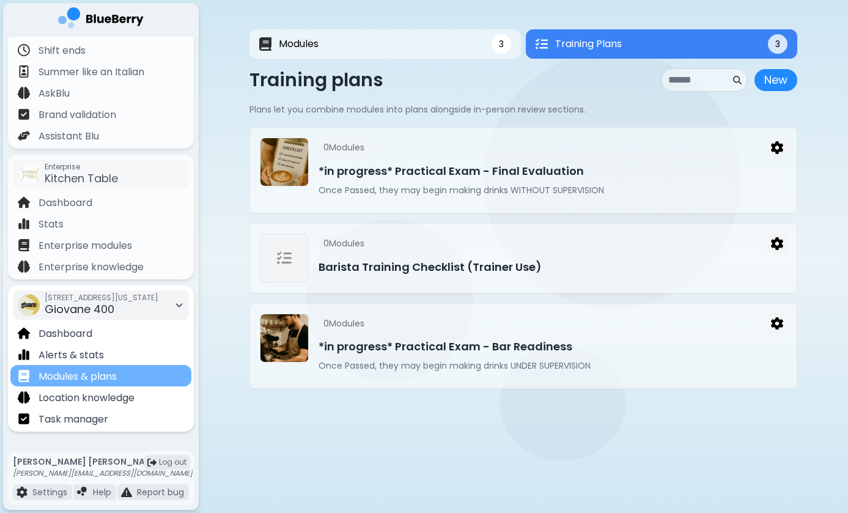
click at [120, 376] on div "Modules & plans" at bounding box center [100, 375] width 181 height 21
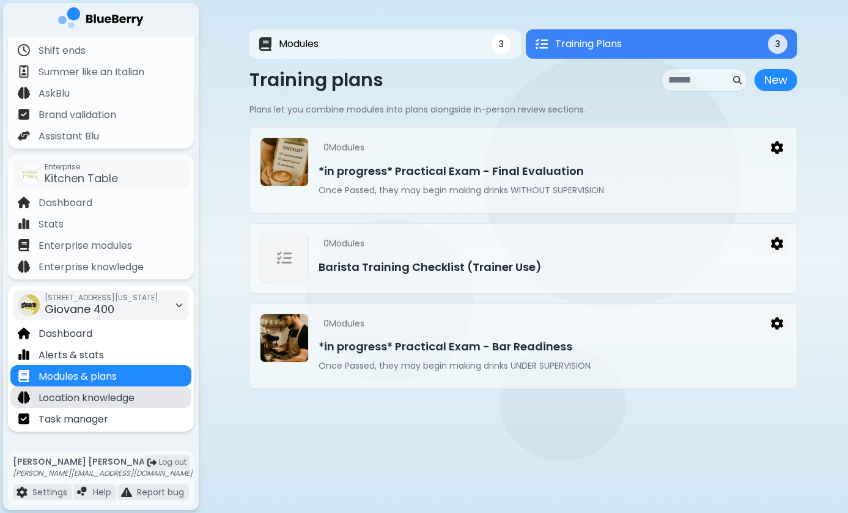
click at [97, 396] on p "Location knowledge" at bounding box center [87, 398] width 96 height 15
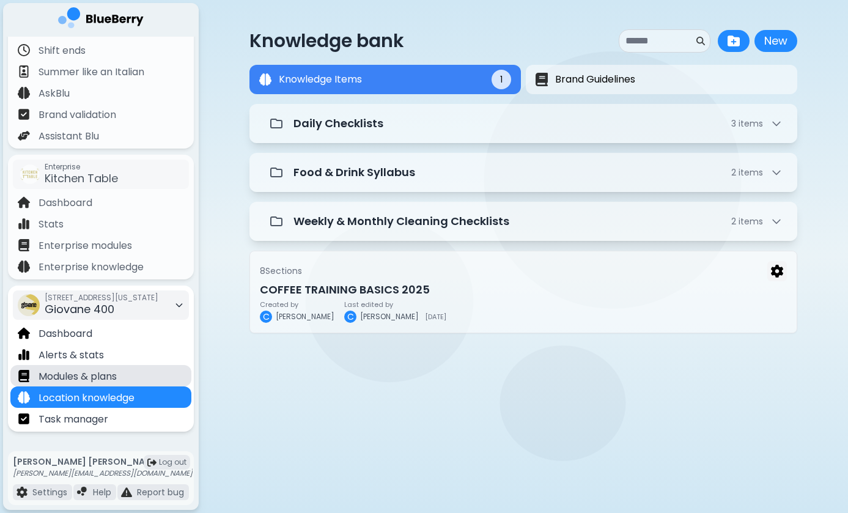
click at [120, 379] on div "Modules & plans" at bounding box center [100, 375] width 181 height 21
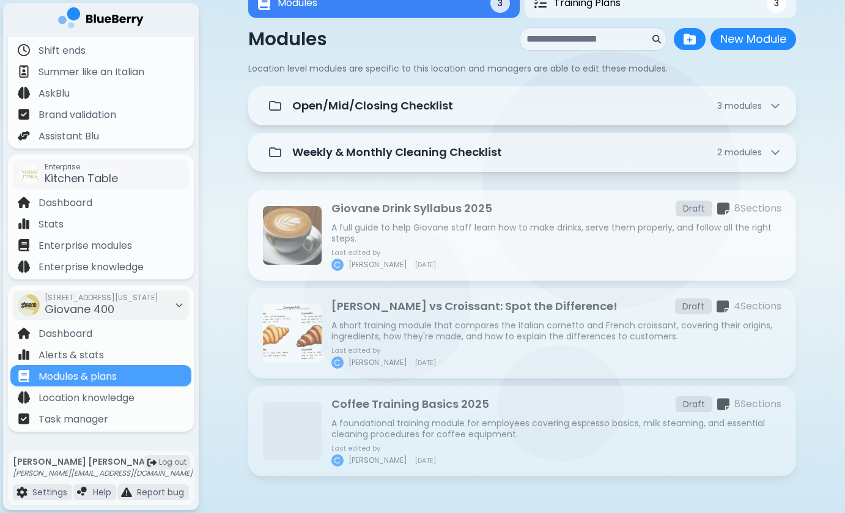
scroll to position [42, 0]
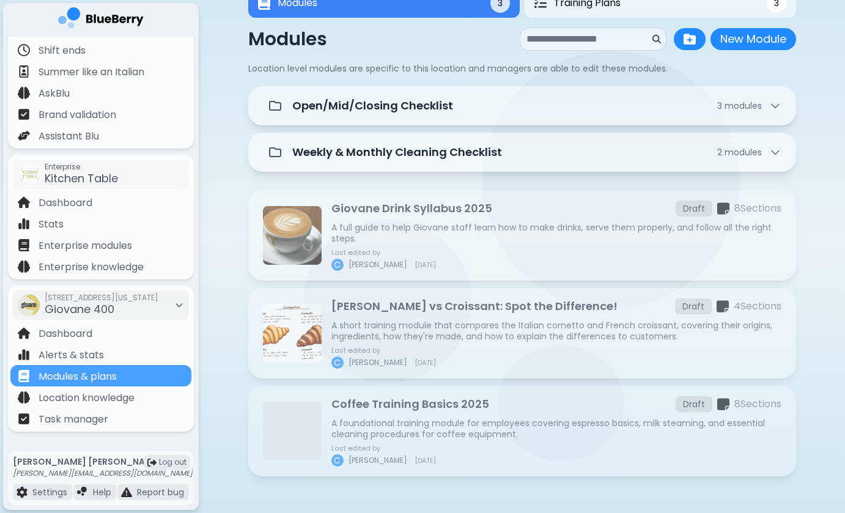
click at [221, 286] on div "Modules 3 Training Plans 3 Modules 3 3 Modules New Module New Module Location l…" at bounding box center [522, 236] width 646 height 554
click at [215, 379] on div "Modules 3 Training Plans 3 Modules 3 3 Modules New Module New Module Location l…" at bounding box center [522, 236] width 646 height 554
click at [323, 493] on div "Modules 3 Training Plans 3 Modules 3 3 Modules New Module New Module Location l…" at bounding box center [522, 236] width 548 height 554
click at [350, 506] on div "Modules 3 Training Plans 3 Modules 3 3 Modules New Module New Module Location l…" at bounding box center [522, 236] width 548 height 554
click at [231, 223] on div "Modules 3 Training Plans 3 Modules 3 3 Modules New Module New Module Location l…" at bounding box center [522, 236] width 646 height 554
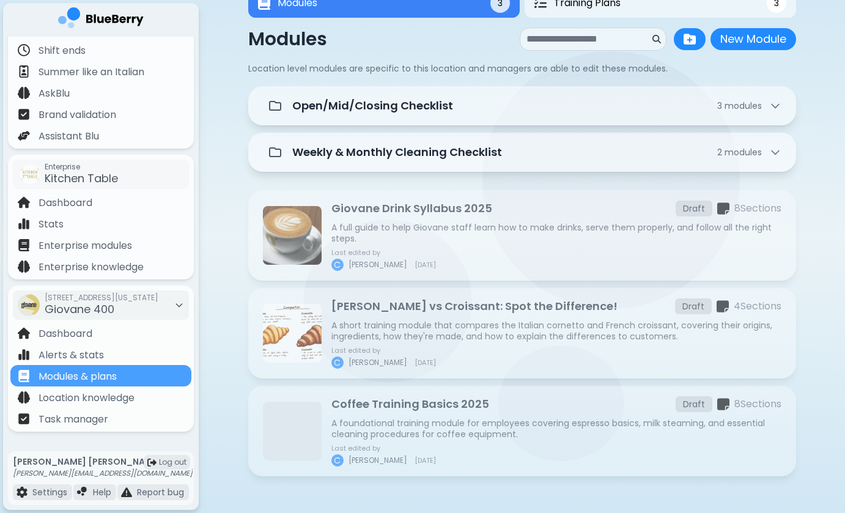
click at [225, 286] on div "Modules 3 Training Plans 3 Modules 3 3 Modules New Module New Module Location l…" at bounding box center [522, 236] width 646 height 554
click at [220, 300] on div "Modules 3 Training Plans 3 Modules 3 3 Modules New Module New Module Location l…" at bounding box center [522, 236] width 646 height 554
